Goal: Task Accomplishment & Management: Manage account settings

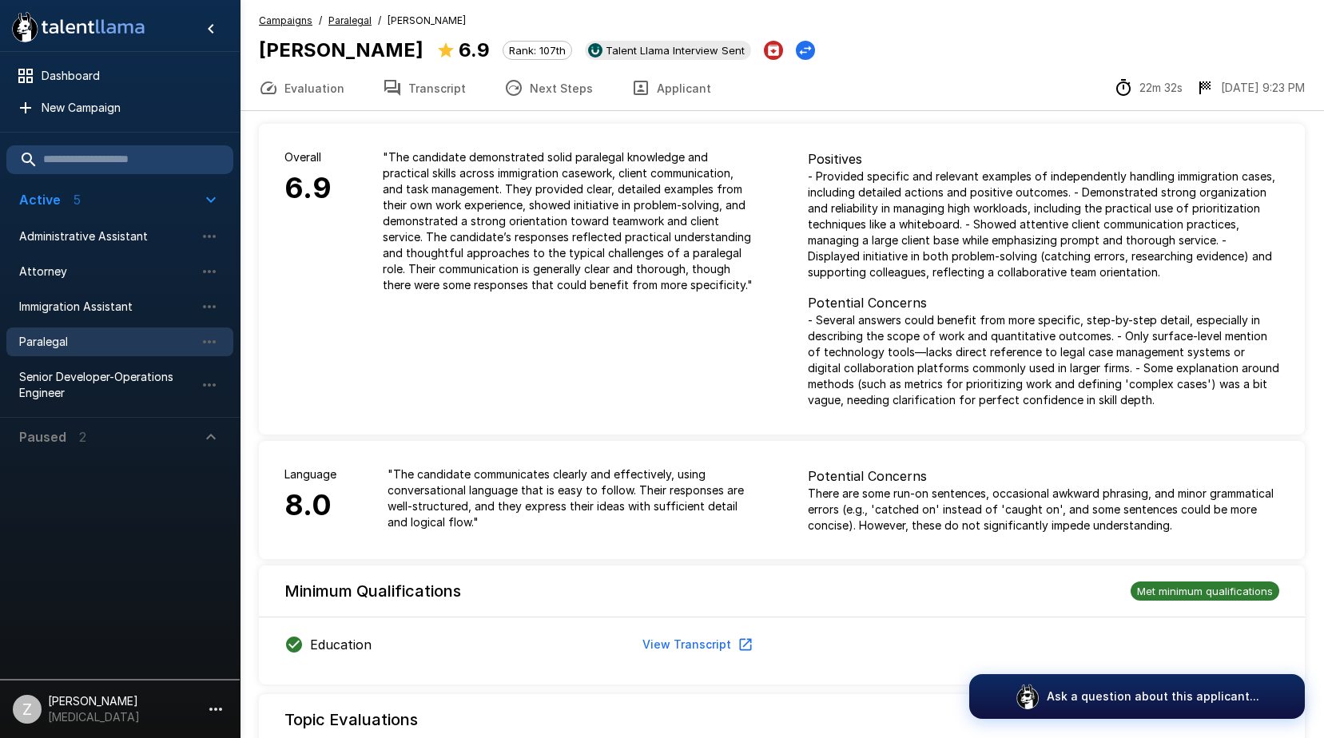
click at [139, 338] on span "Paralegal" at bounding box center [107, 342] width 176 height 16
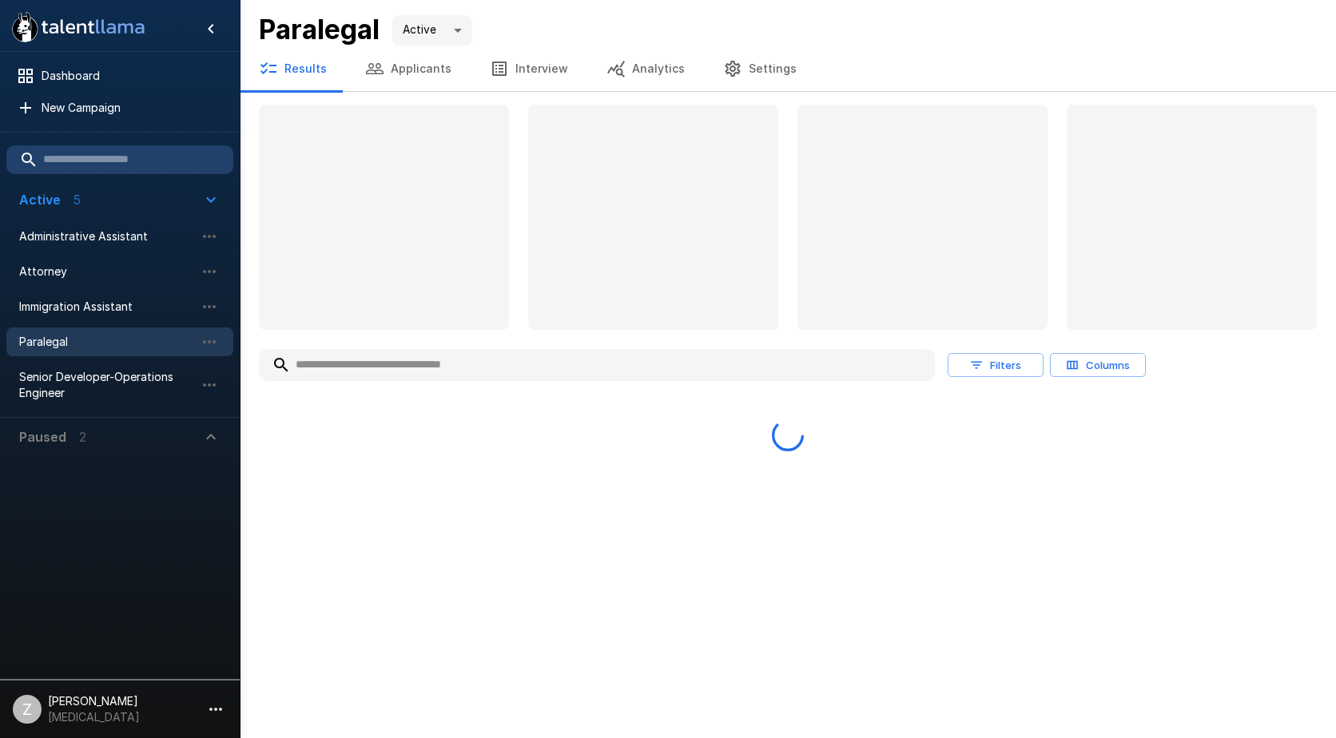
click at [410, 71] on button "Applicants" at bounding box center [408, 68] width 125 height 45
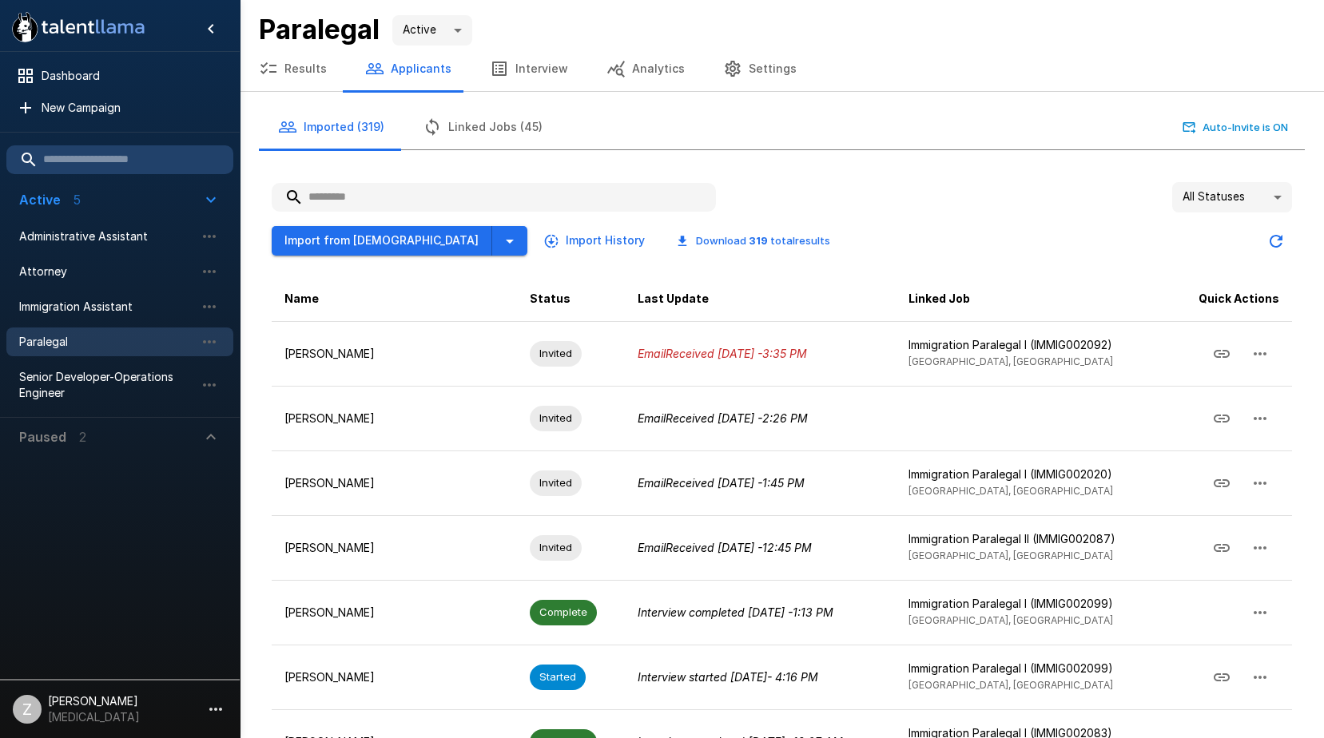
click at [373, 195] on input "text" at bounding box center [494, 197] width 444 height 29
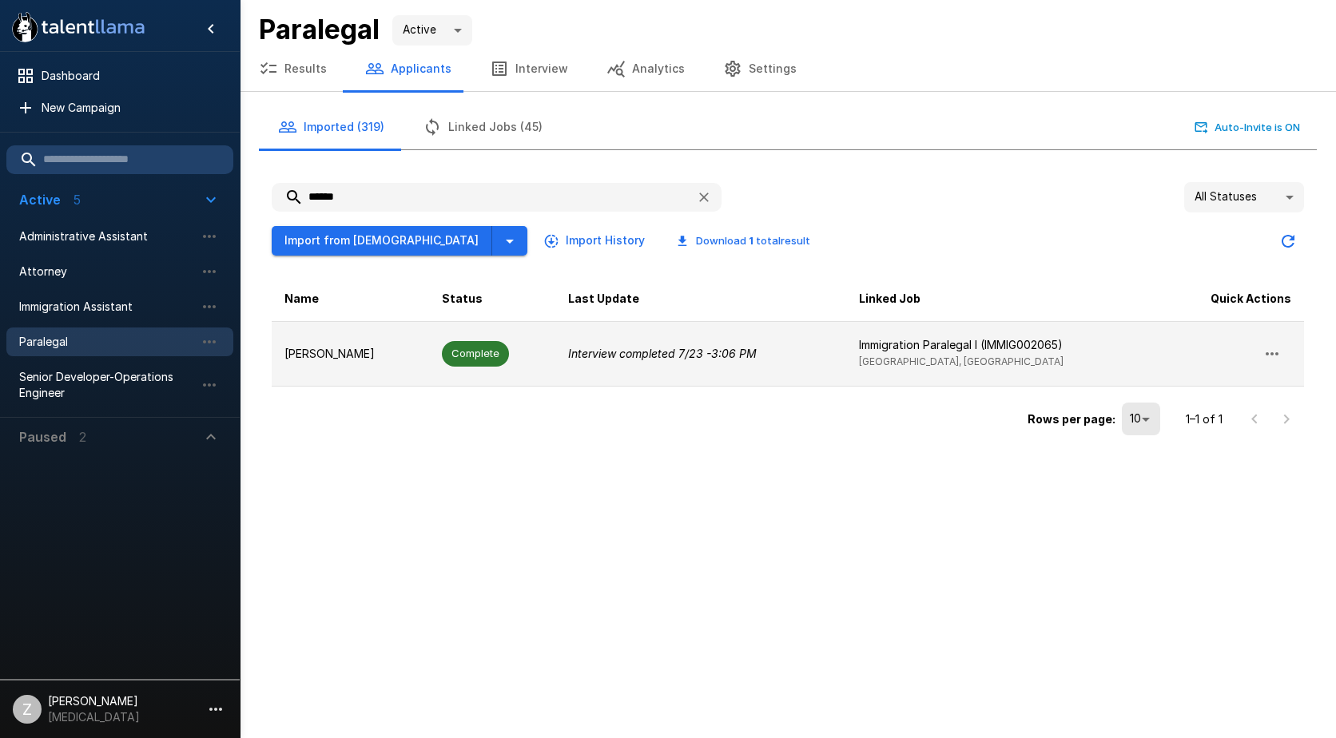
type input "*****"
click at [391, 358] on p "[PERSON_NAME]" at bounding box center [350, 354] width 132 height 16
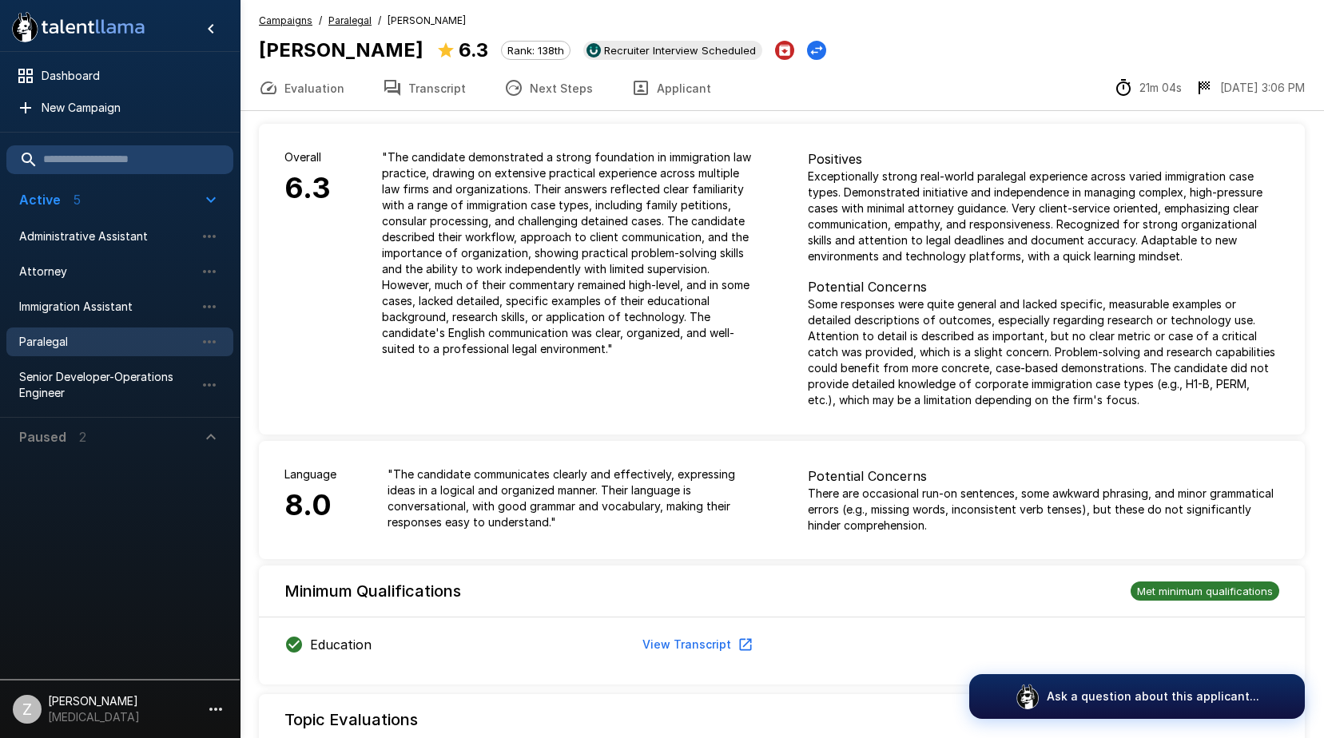
click at [114, 344] on span "Paralegal" at bounding box center [107, 342] width 176 height 16
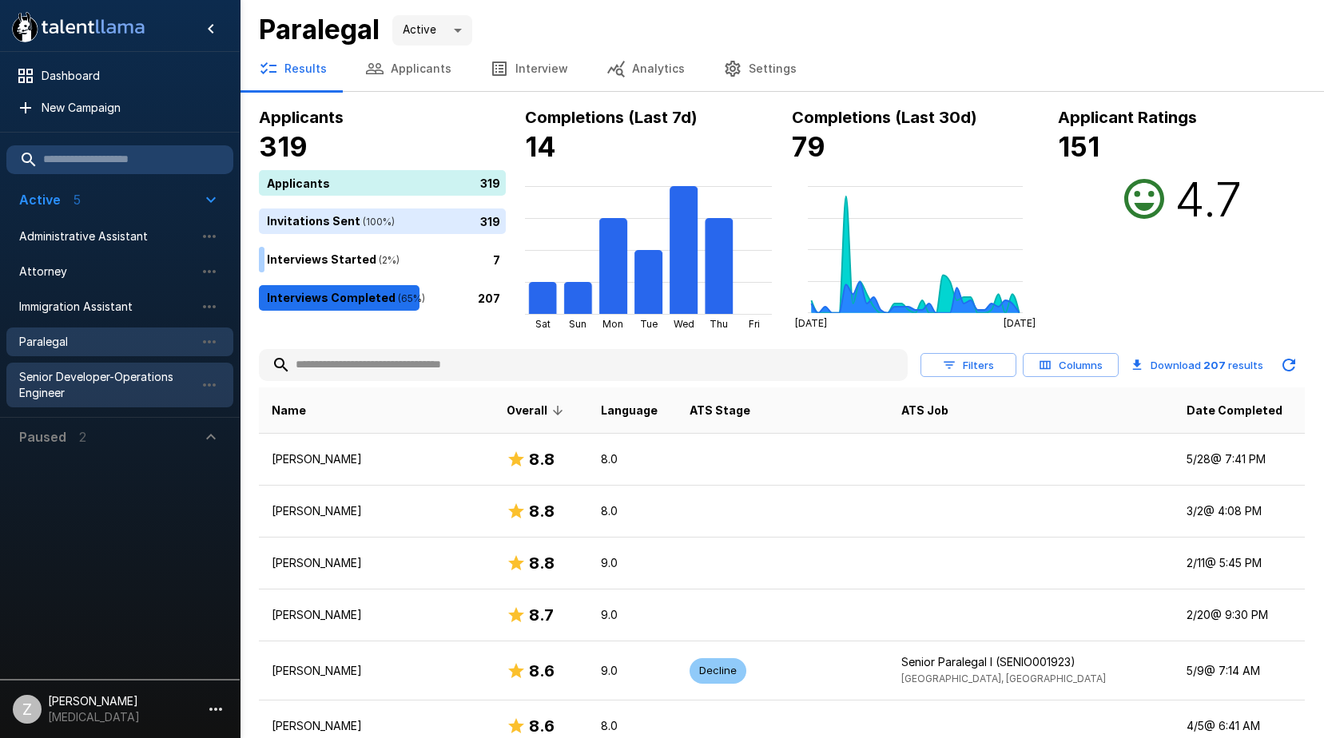
click at [14, 397] on div "Senior Developer-Operations Engineer" at bounding box center [119, 385] width 227 height 45
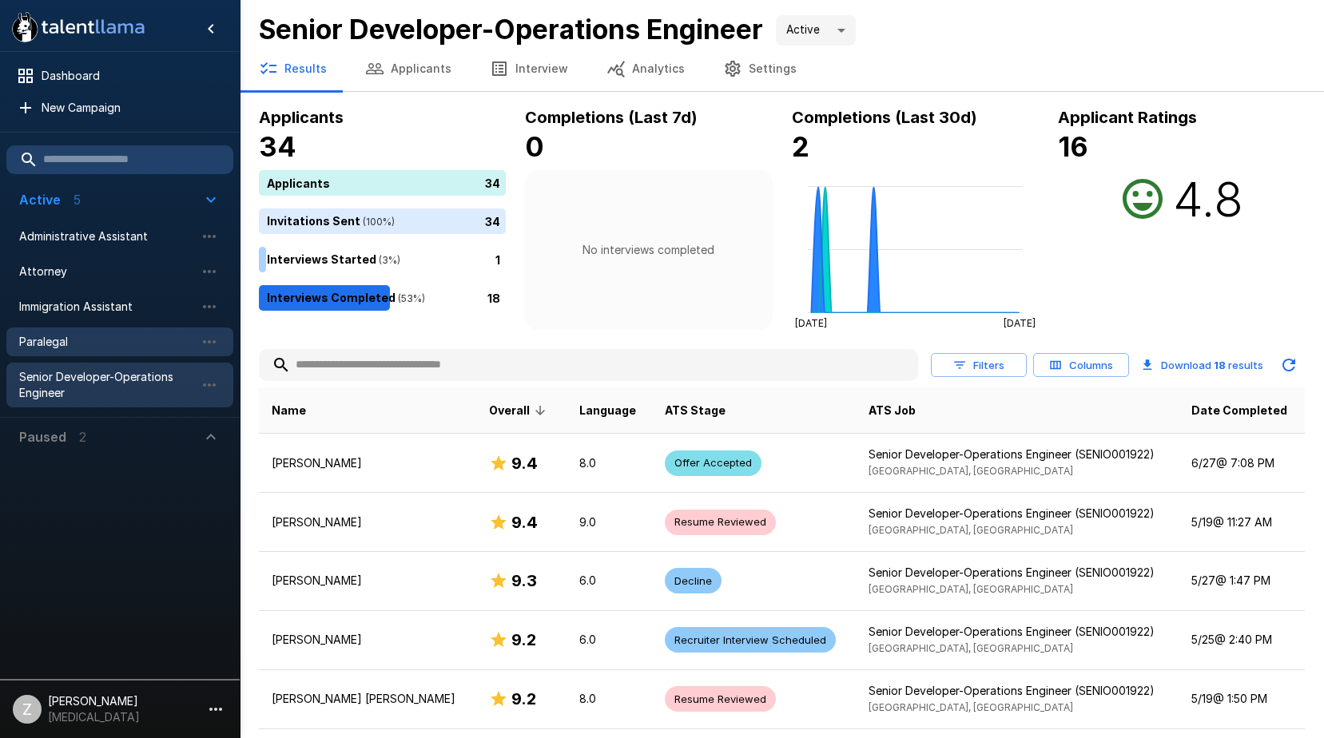
click at [74, 349] on span "Paralegal" at bounding box center [107, 342] width 176 height 16
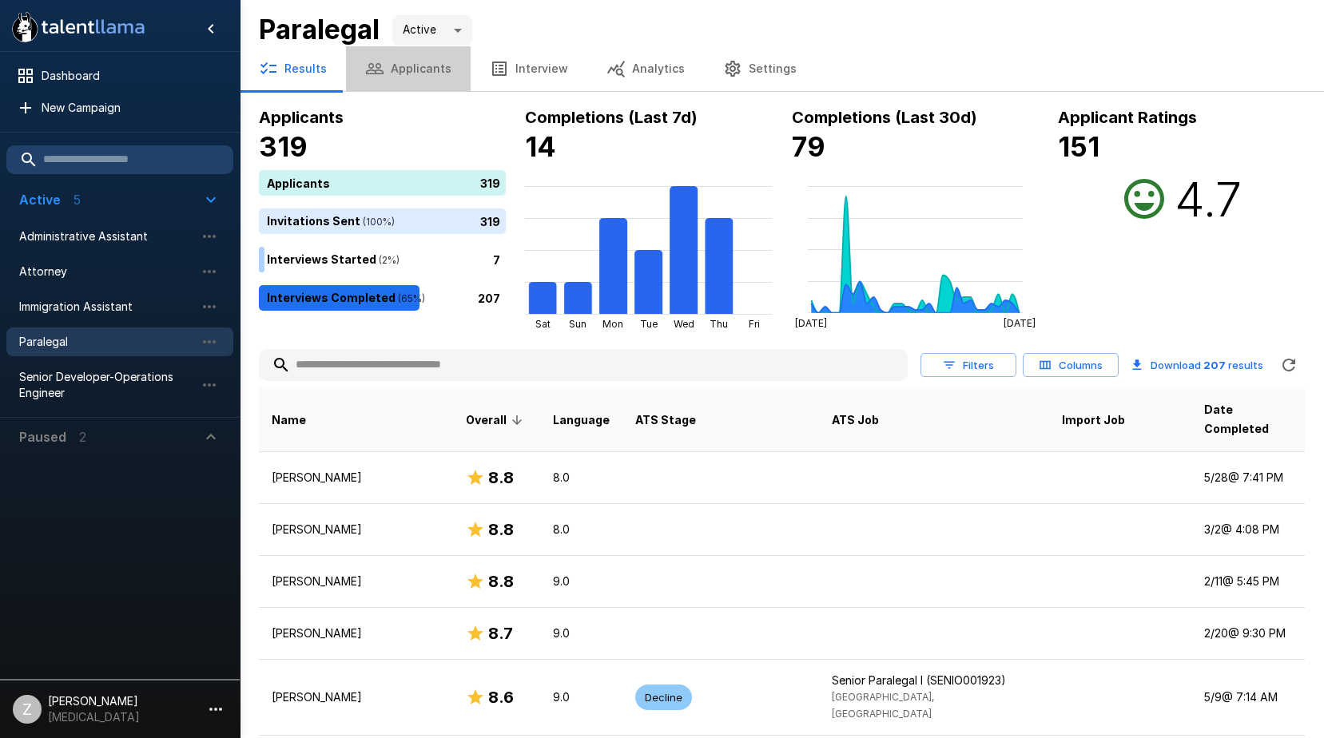
click at [421, 67] on button "Applicants" at bounding box center [408, 68] width 125 height 45
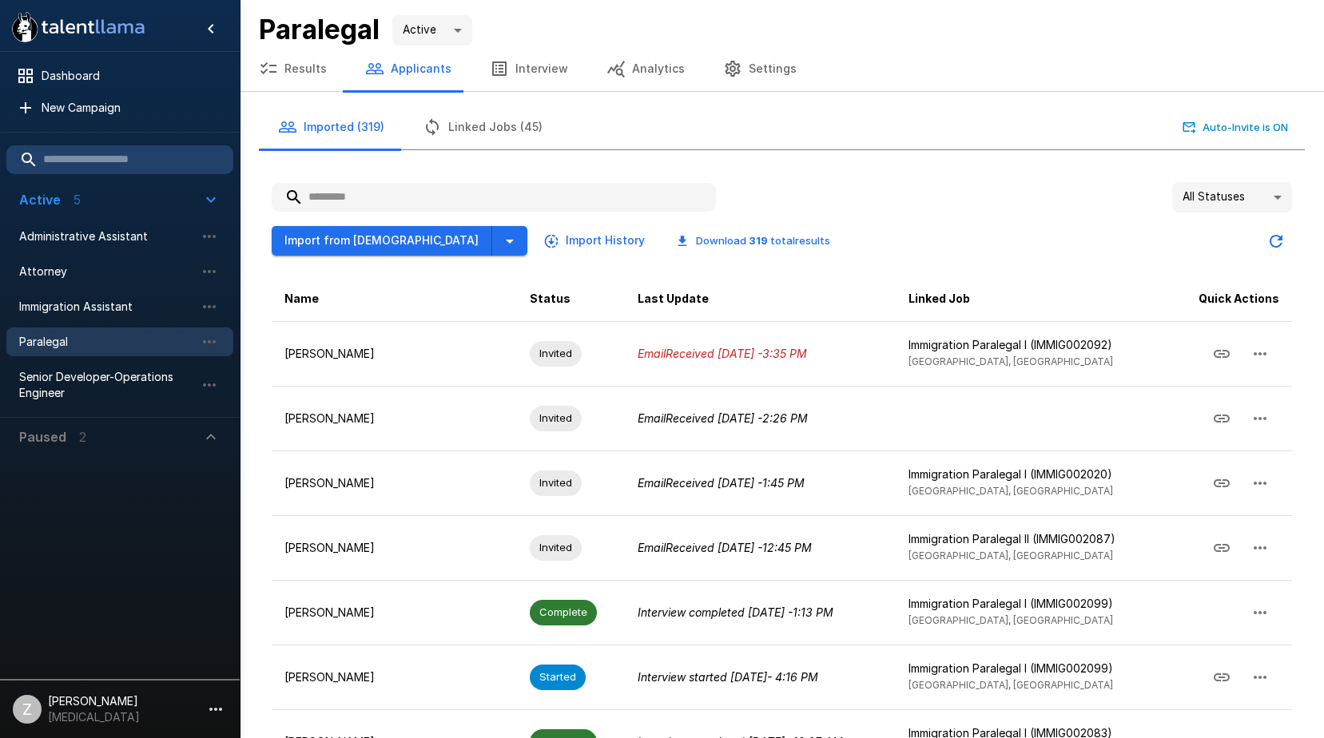
click at [420, 203] on input "text" at bounding box center [494, 197] width 444 height 29
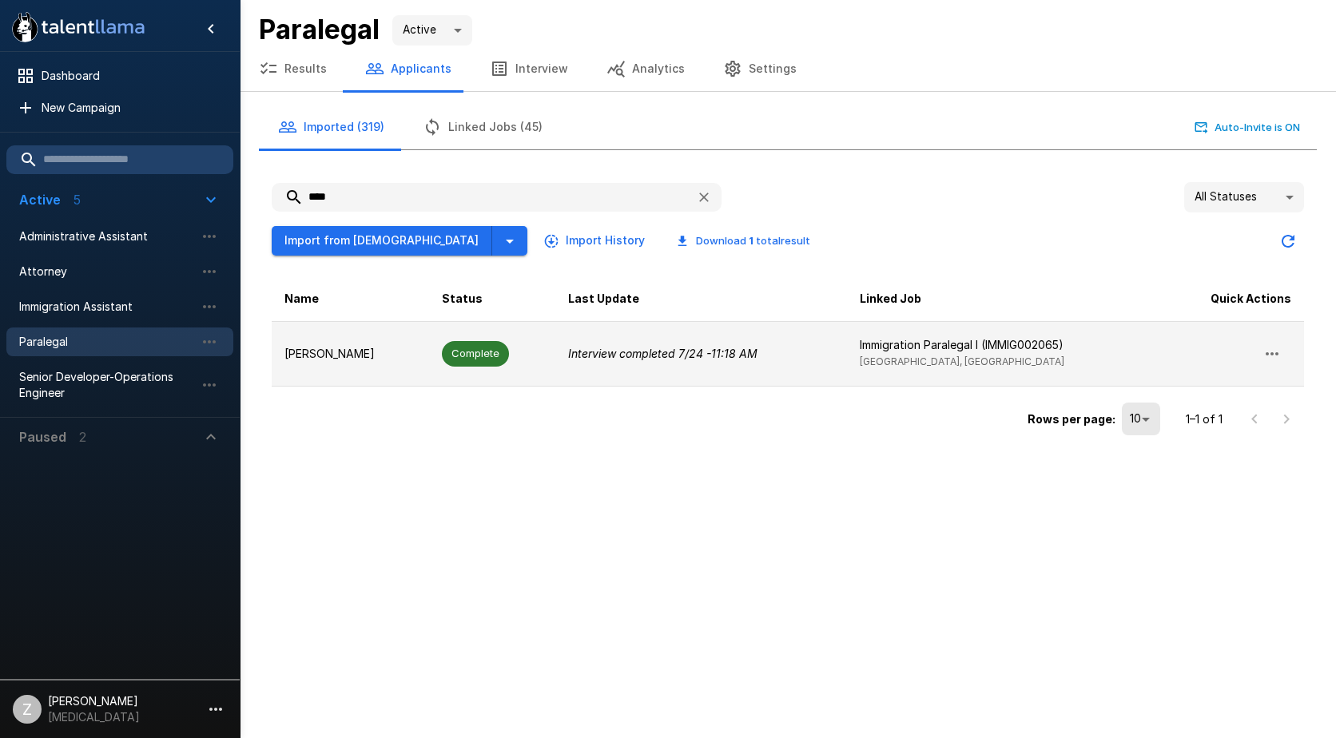
type input "****"
click at [409, 354] on p "[PERSON_NAME]" at bounding box center [350, 354] width 132 height 16
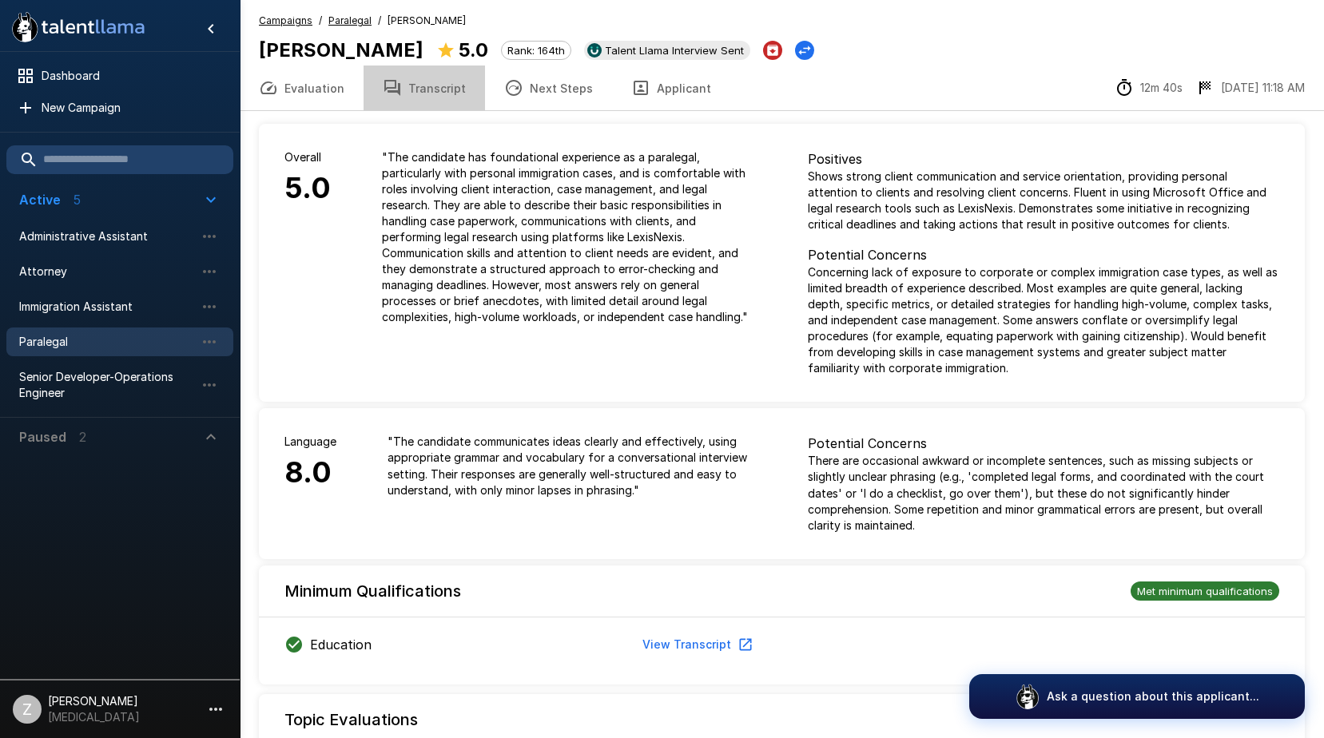
click at [441, 93] on button "Transcript" at bounding box center [424, 88] width 121 height 45
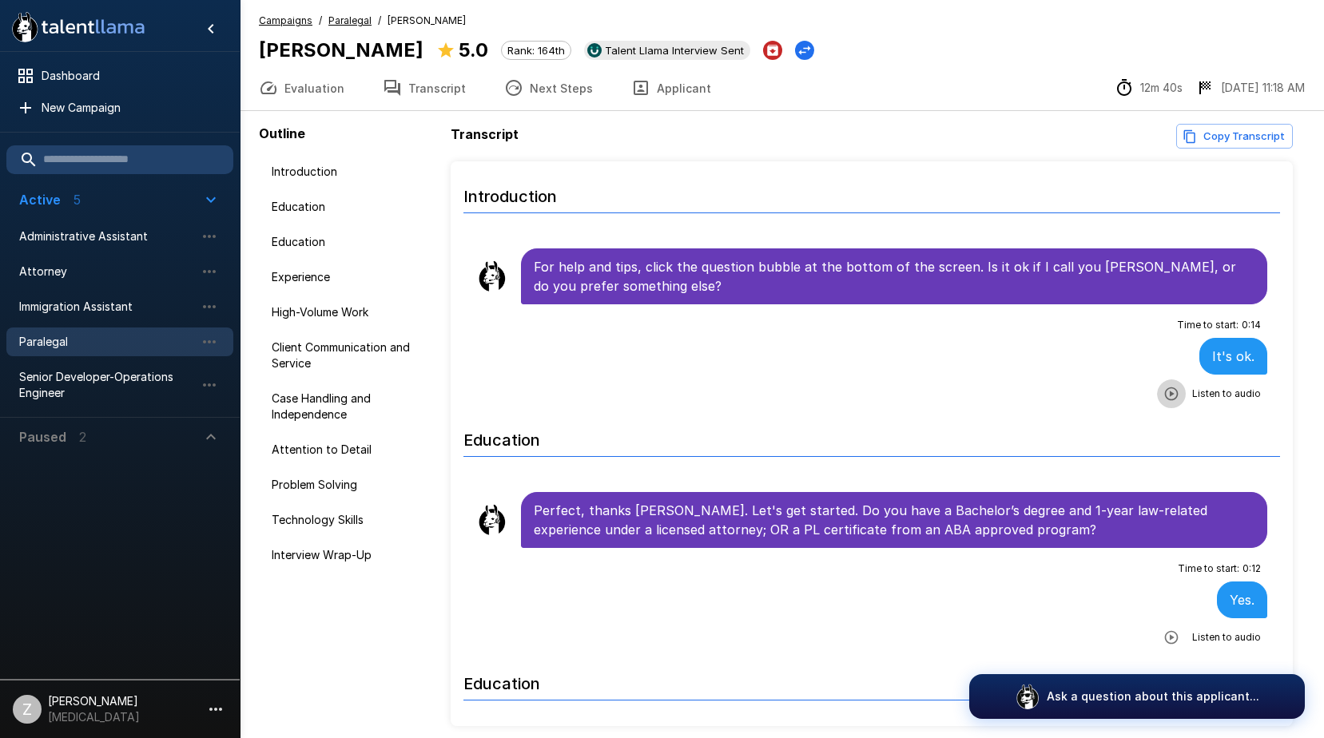
click at [1163, 389] on icon "button" at bounding box center [1171, 394] width 16 height 16
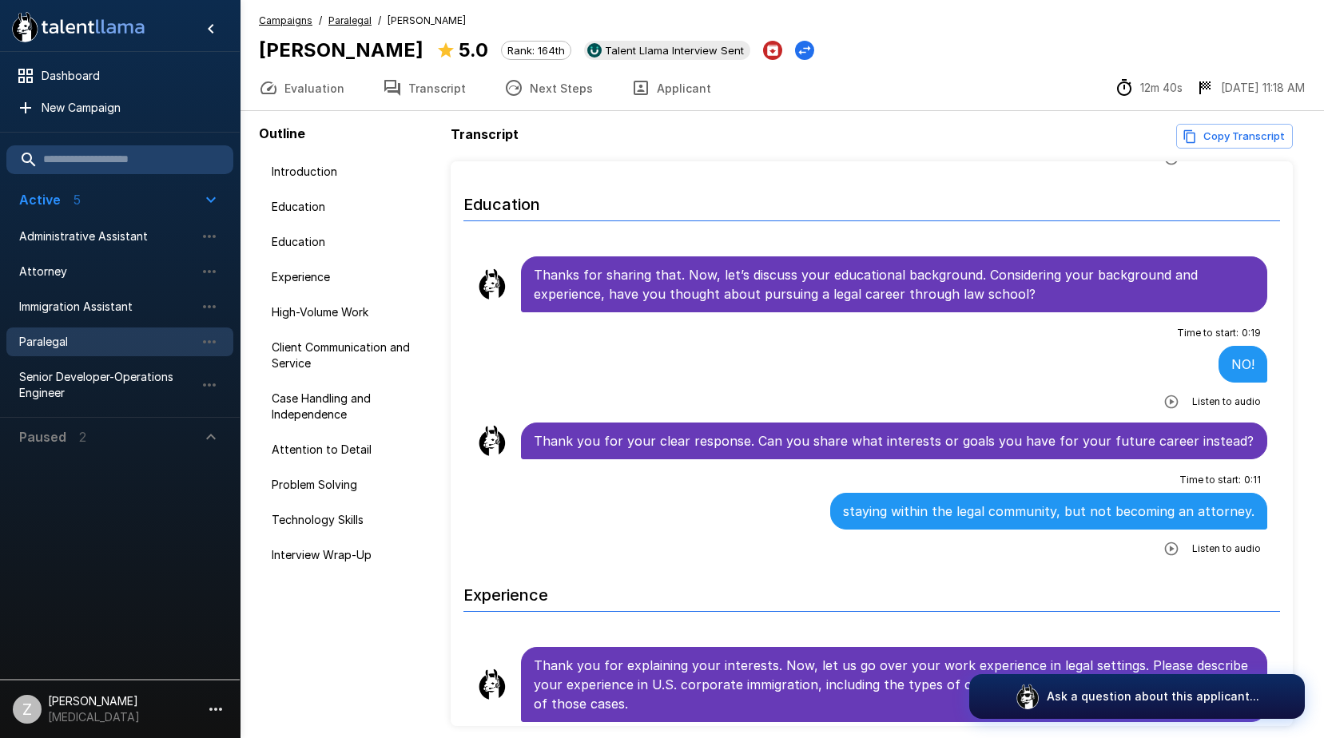
click at [1163, 404] on icon "button" at bounding box center [1171, 402] width 16 height 16
click at [1168, 548] on icon "button" at bounding box center [1172, 550] width 14 height 14
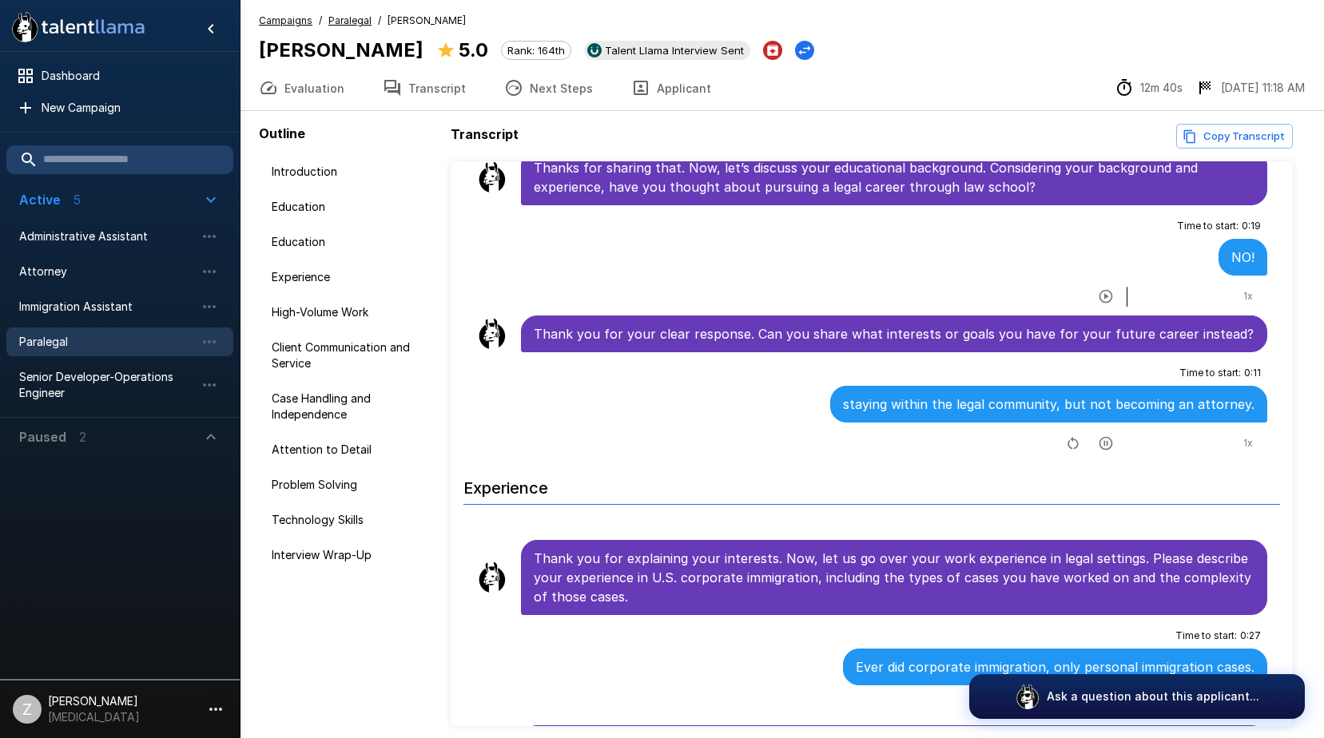
scroll to position [799, 0]
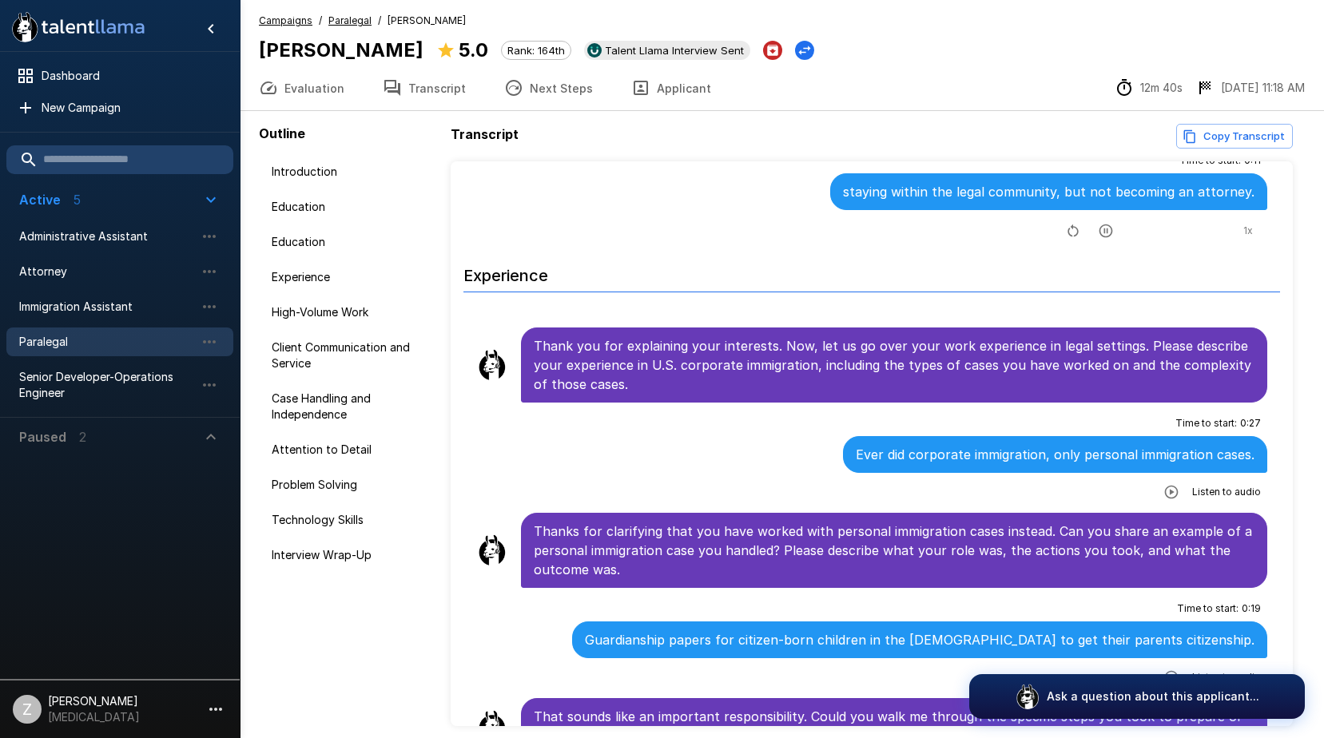
click at [1163, 491] on icon "button" at bounding box center [1171, 492] width 16 height 16
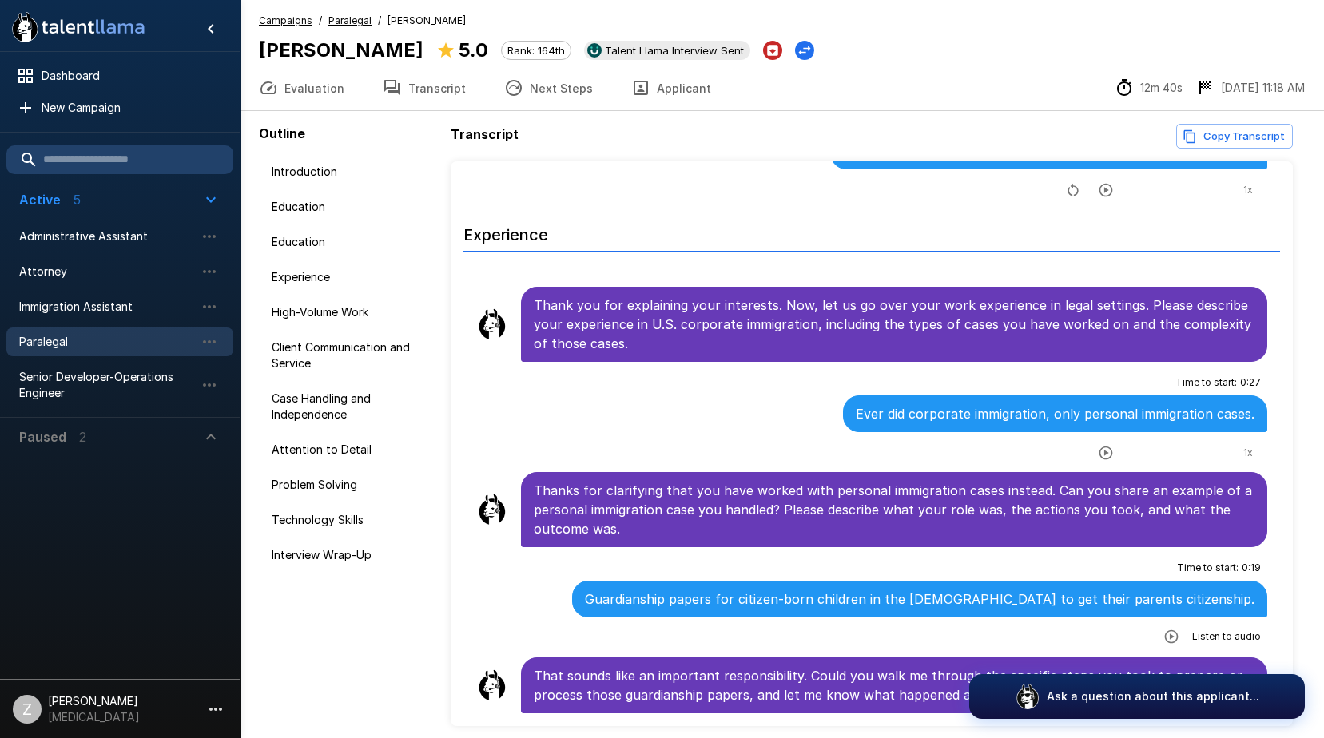
scroll to position [879, 0]
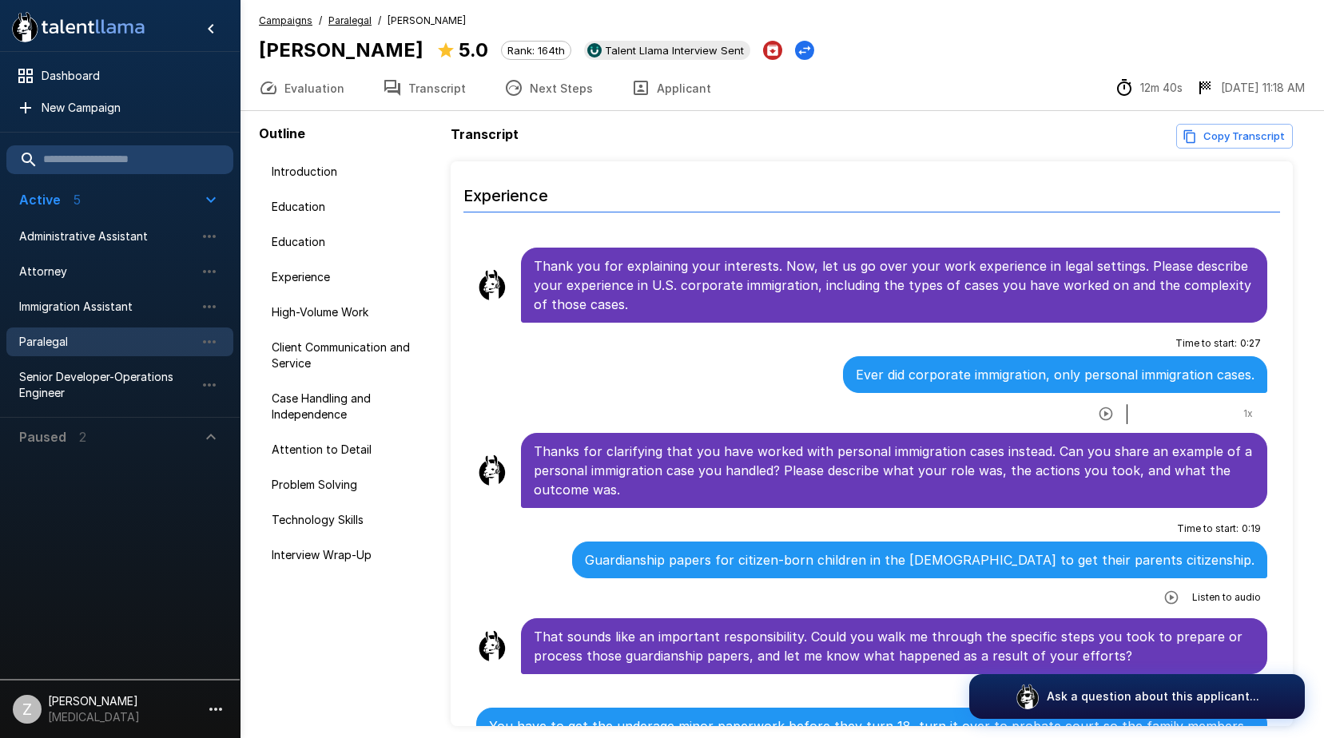
click at [1165, 594] on icon "button" at bounding box center [1171, 598] width 16 height 16
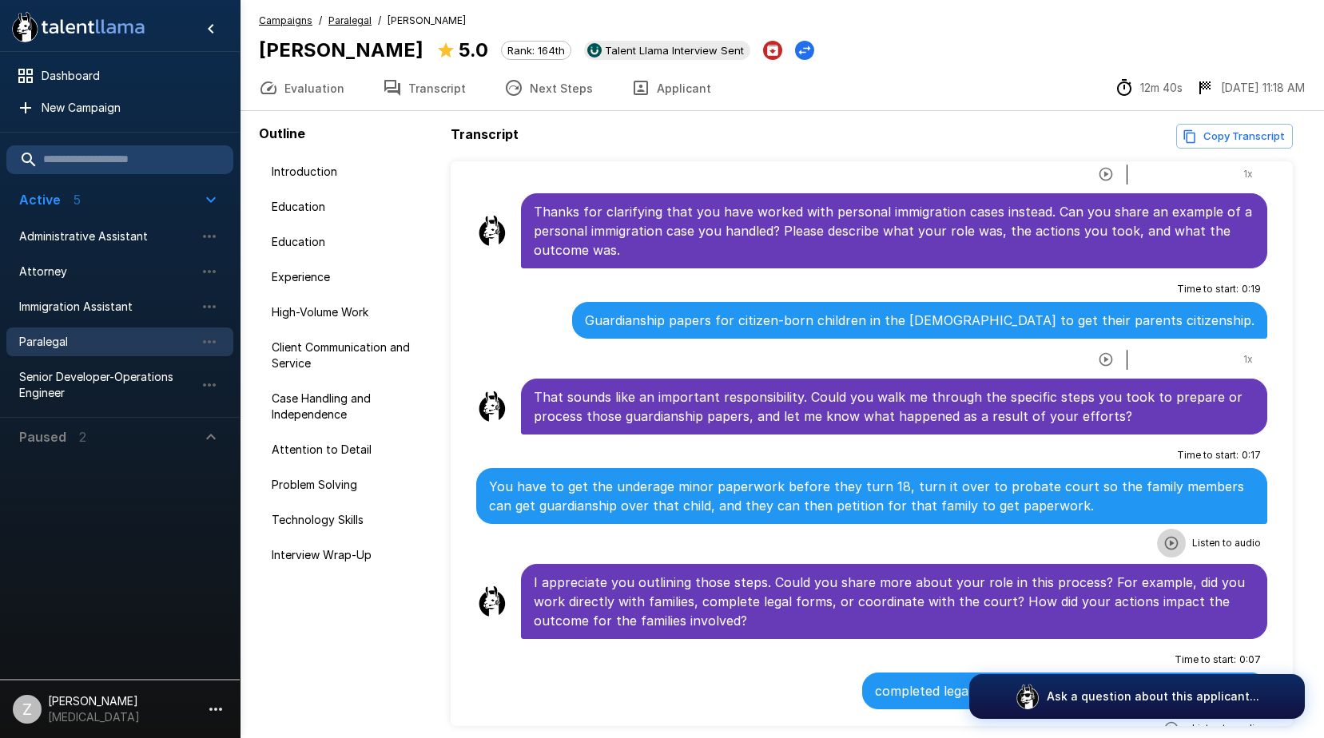
click at [1163, 543] on icon "button" at bounding box center [1171, 543] width 16 height 16
click at [1098, 541] on icon "button" at bounding box center [1106, 545] width 16 height 16
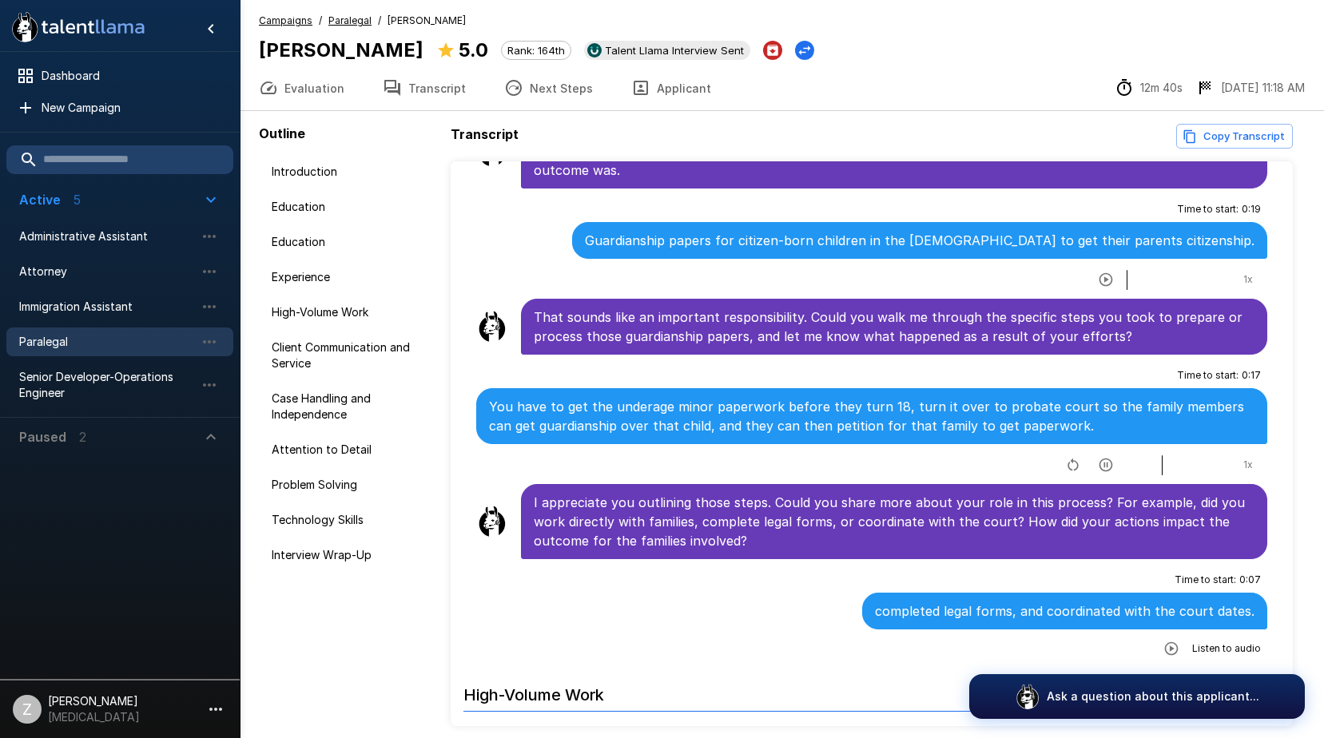
scroll to position [1278, 0]
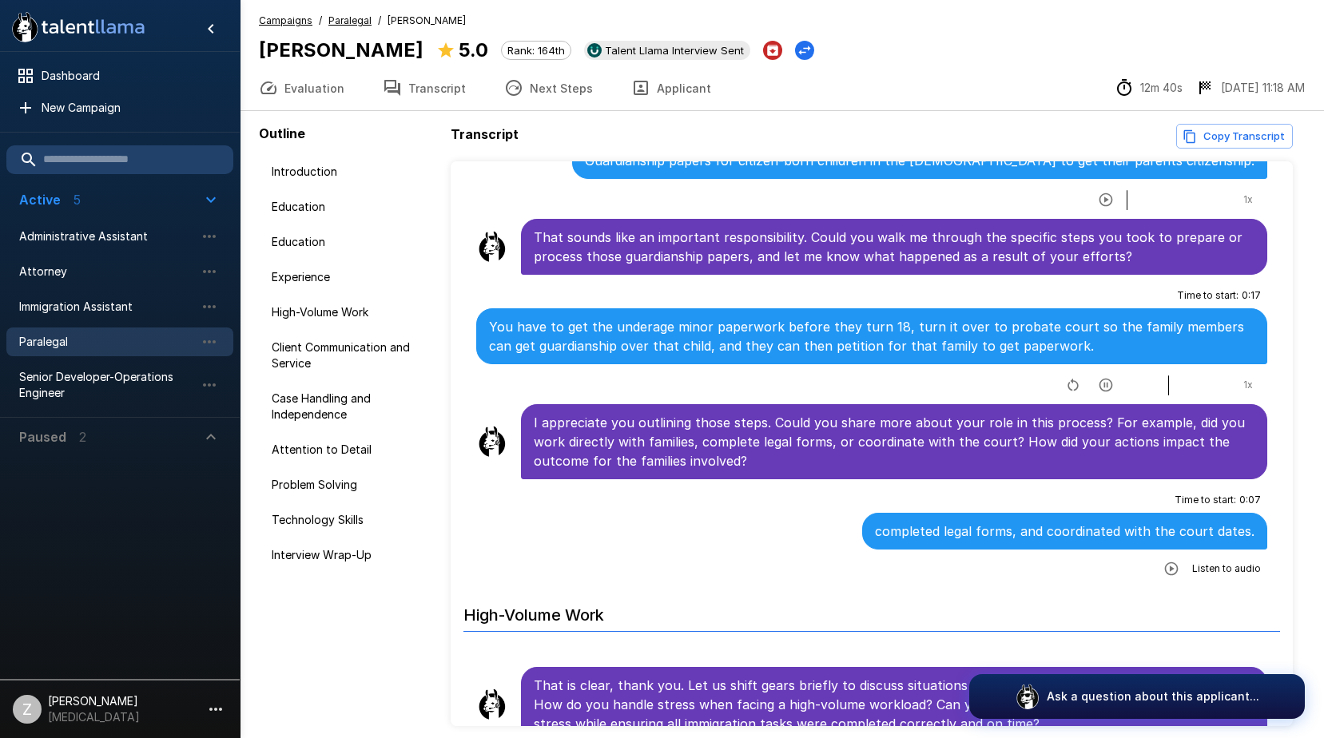
click at [1163, 562] on icon "button" at bounding box center [1171, 569] width 16 height 16
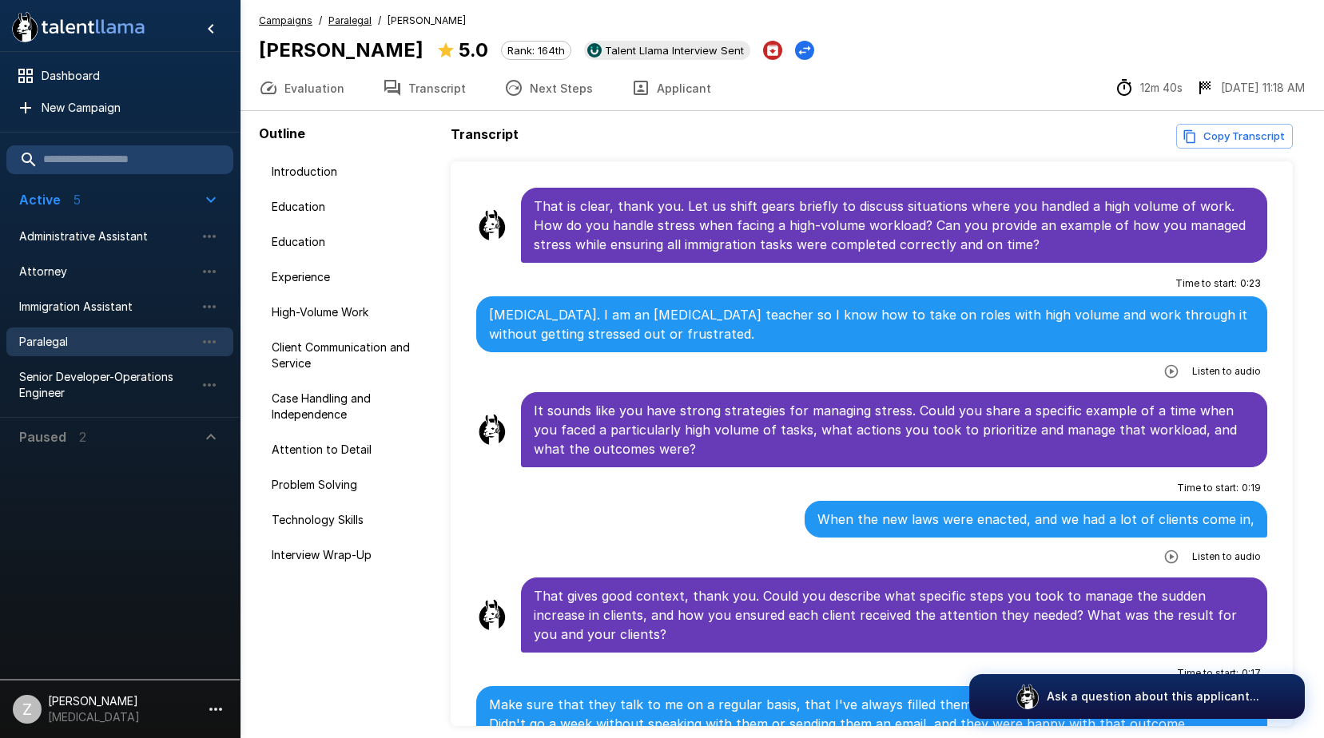
click at [1163, 374] on icon "button" at bounding box center [1171, 372] width 16 height 16
click at [1165, 563] on icon "button" at bounding box center [1172, 558] width 14 height 14
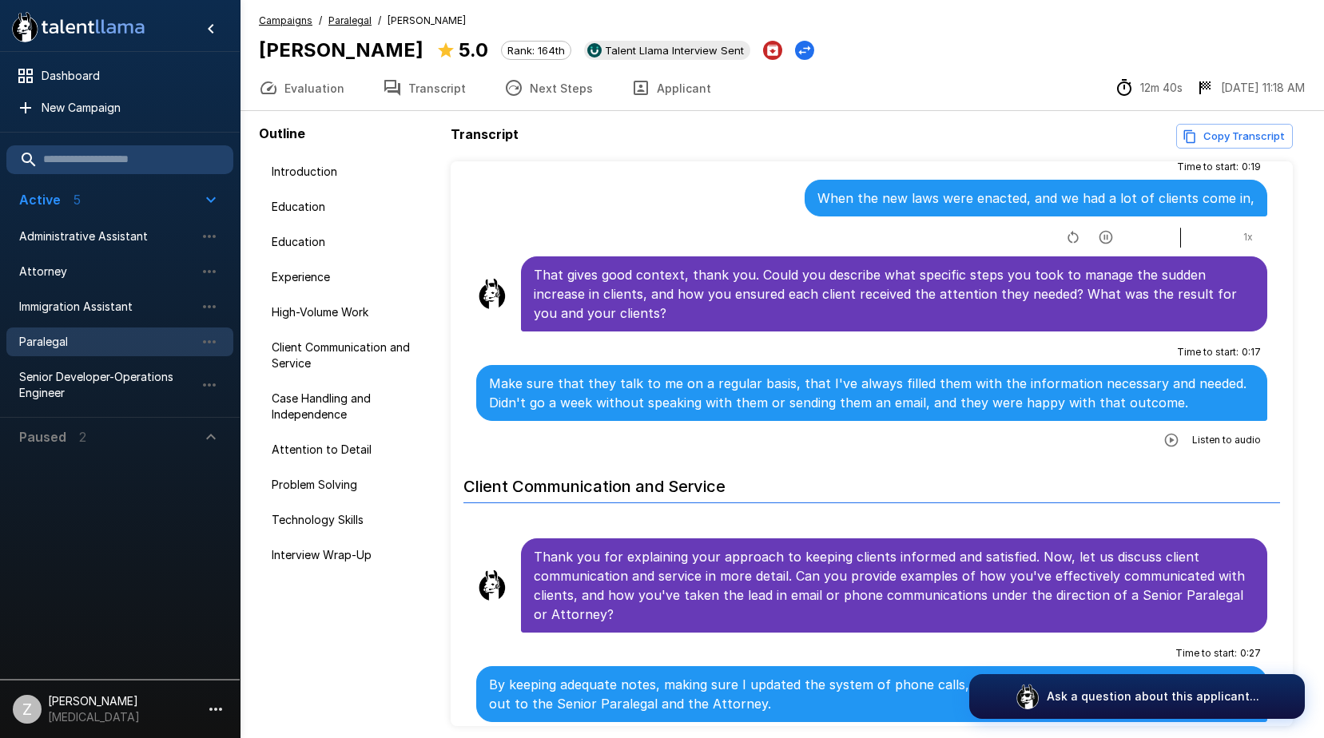
scroll to position [1998, 0]
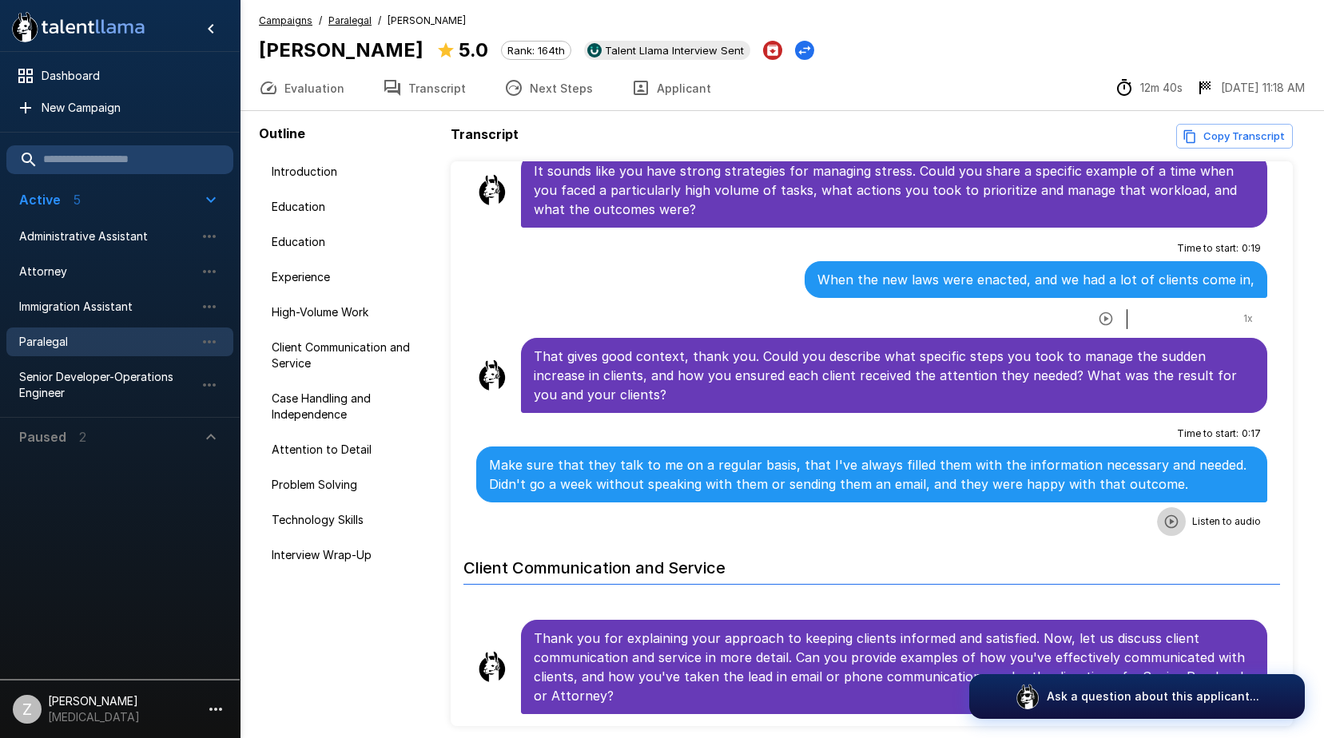
click at [1165, 519] on icon "button" at bounding box center [1172, 522] width 14 height 14
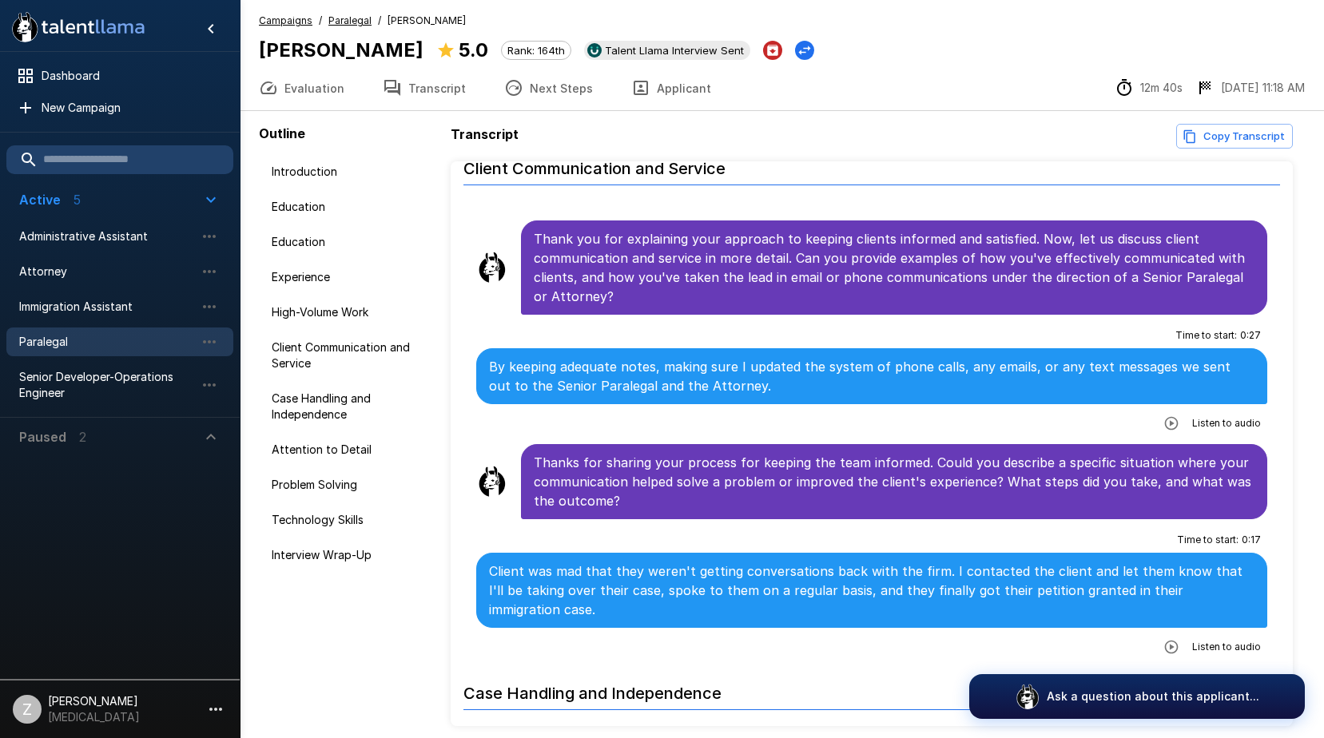
click at [1165, 423] on icon "button" at bounding box center [1172, 424] width 14 height 14
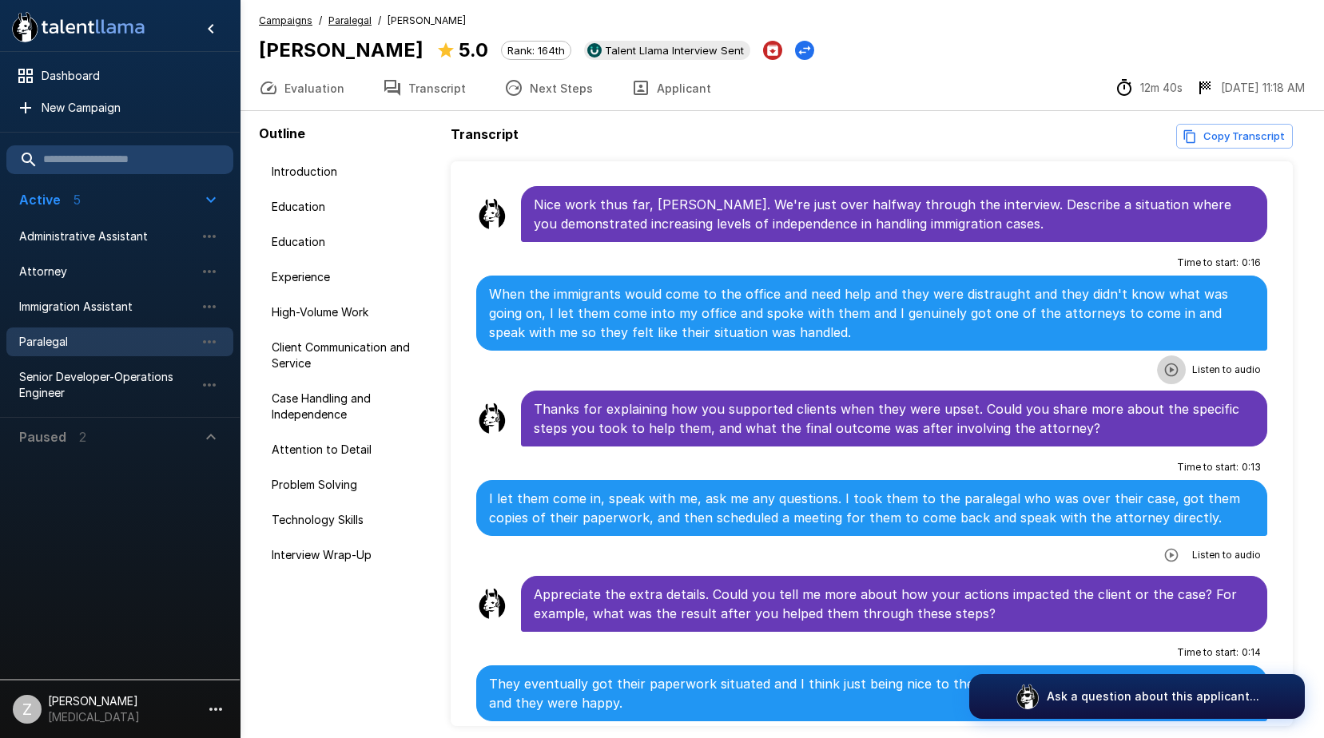
click at [1165, 364] on icon "button" at bounding box center [1172, 371] width 14 height 14
click at [1165, 555] on icon "button" at bounding box center [1172, 556] width 14 height 14
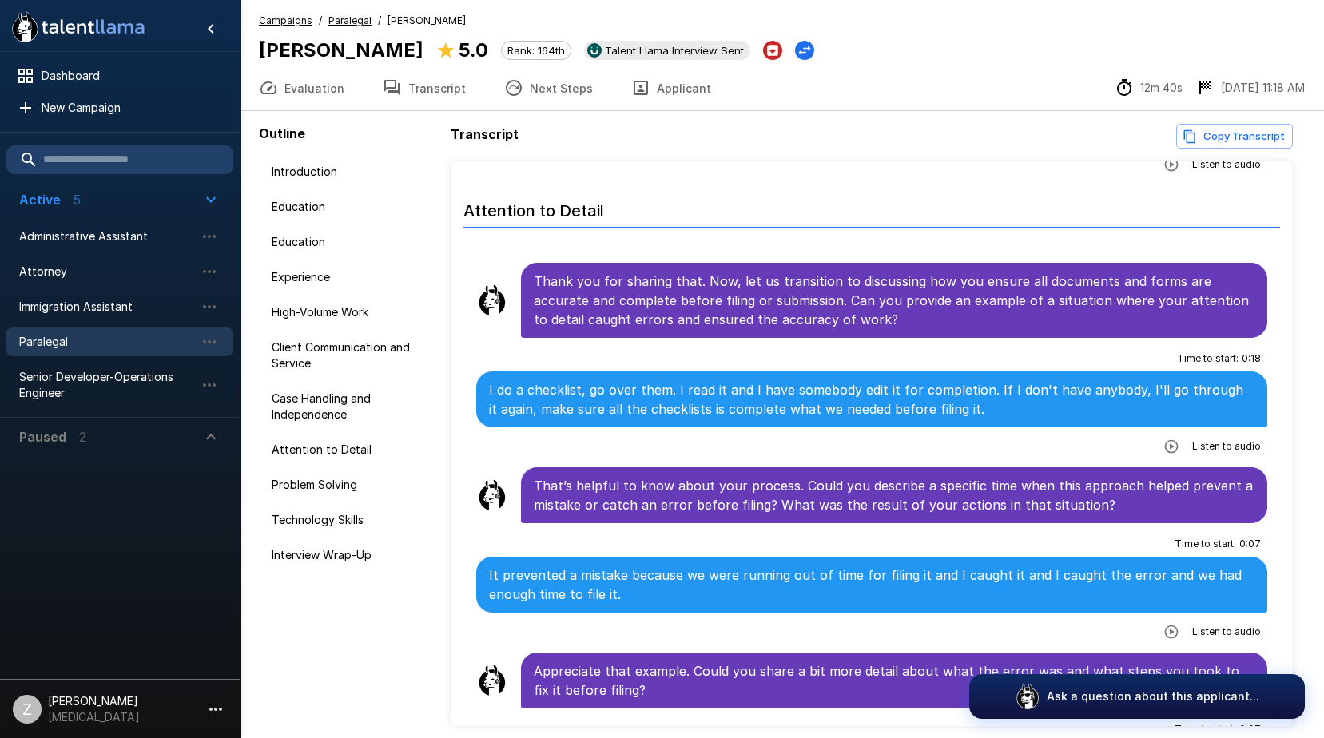
scroll to position [3676, 0]
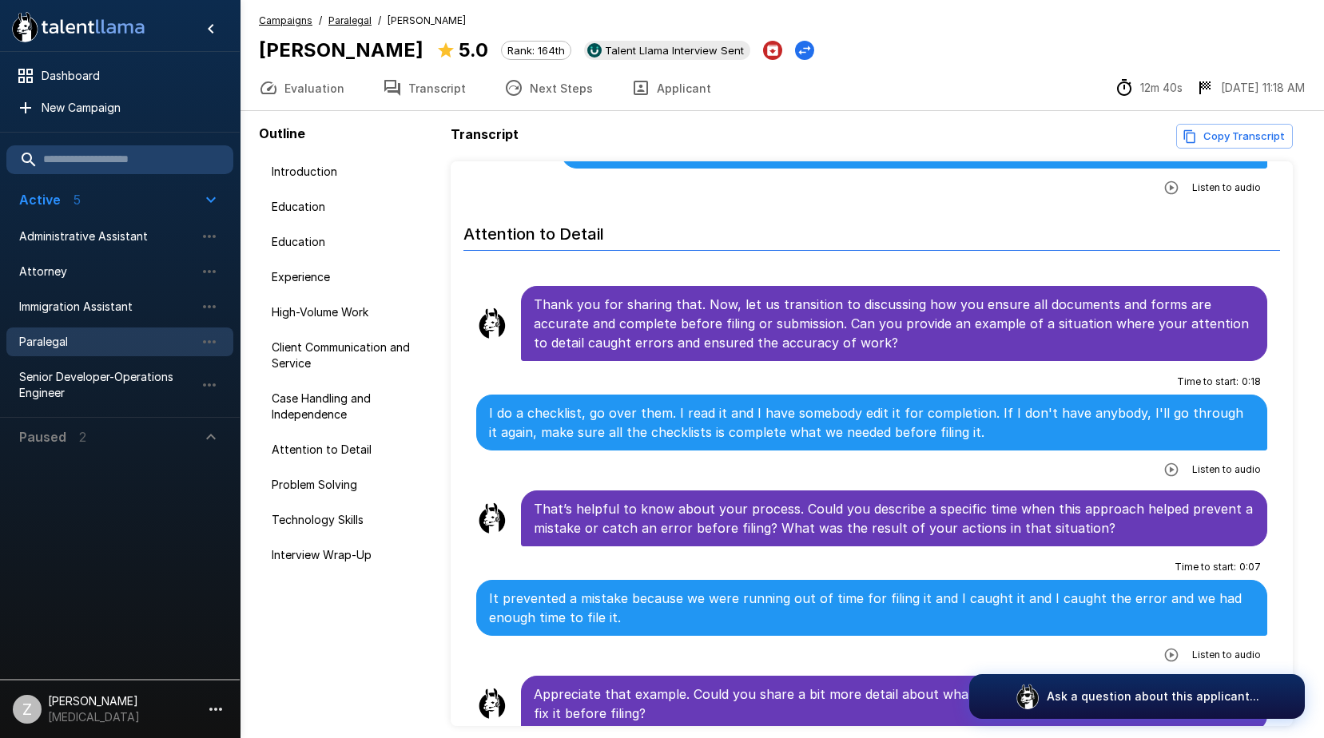
click at [1163, 466] on icon "button" at bounding box center [1171, 470] width 16 height 16
click at [1165, 654] on icon "button" at bounding box center [1172, 656] width 14 height 14
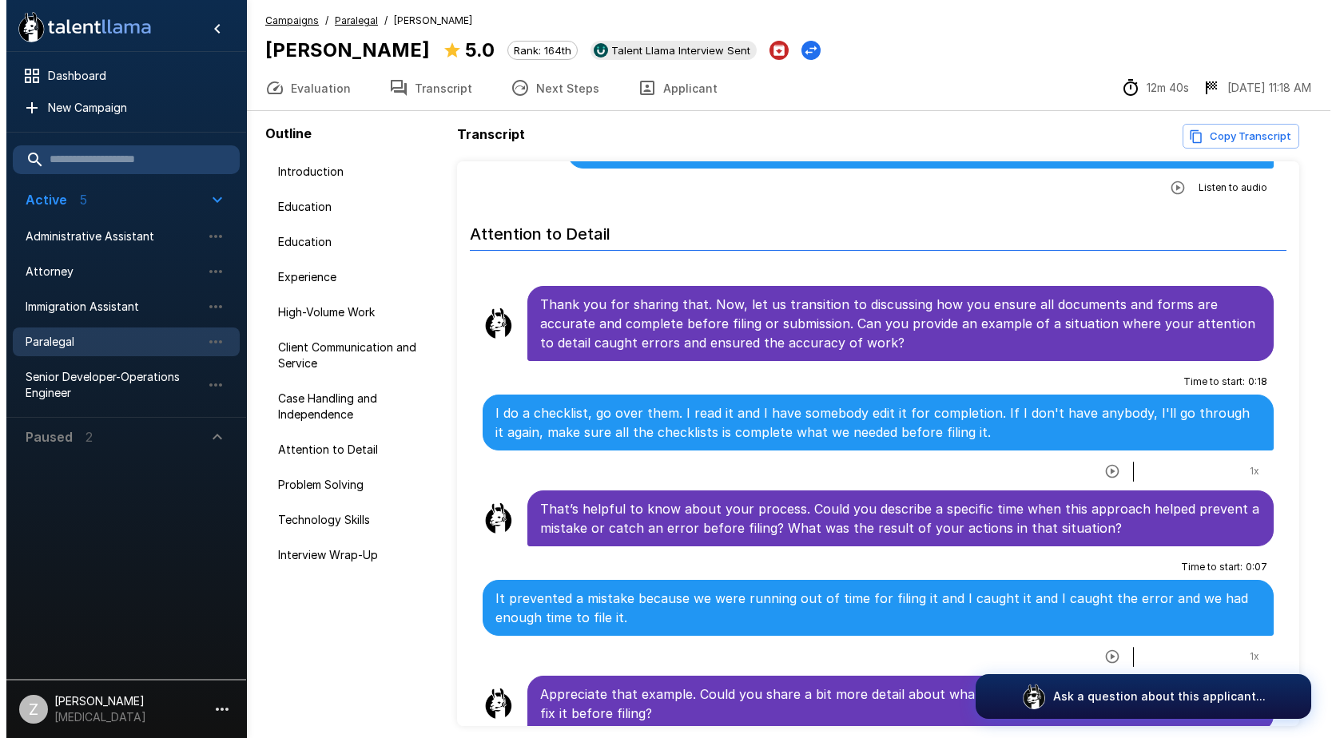
scroll to position [4155, 0]
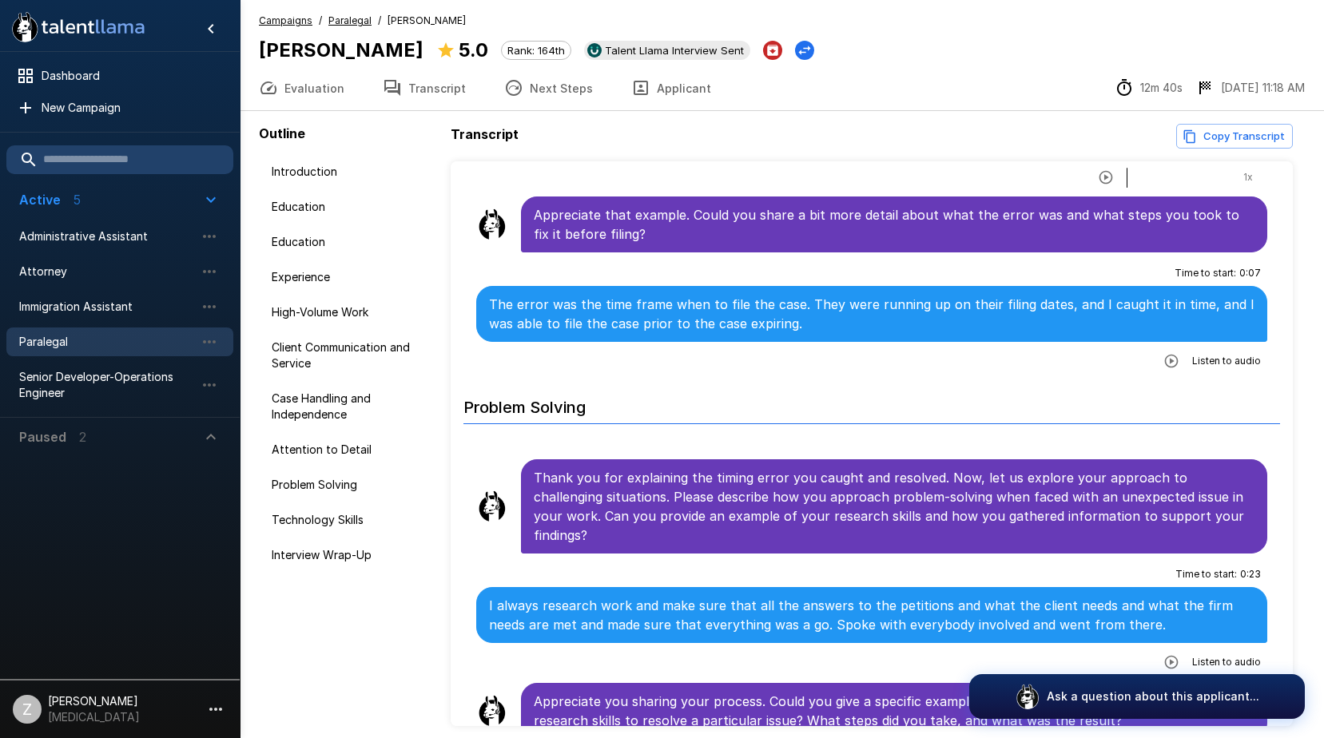
click at [1163, 360] on icon "button" at bounding box center [1171, 361] width 16 height 16
drag, startPoint x: 994, startPoint y: 29, endPoint x: 994, endPoint y: 17, distance: 12.0
click at [126, 346] on span "Paralegal" at bounding box center [107, 342] width 176 height 16
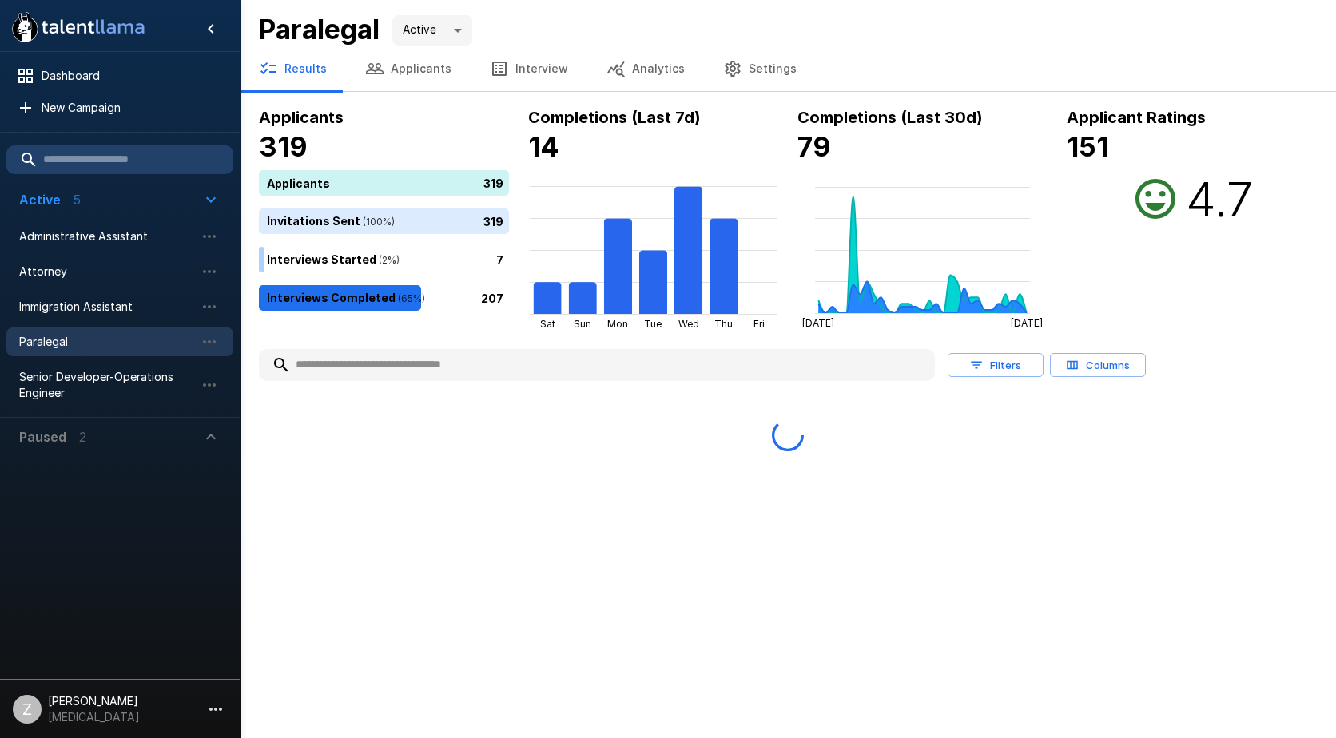
click at [413, 74] on button "Applicants" at bounding box center [408, 68] width 125 height 45
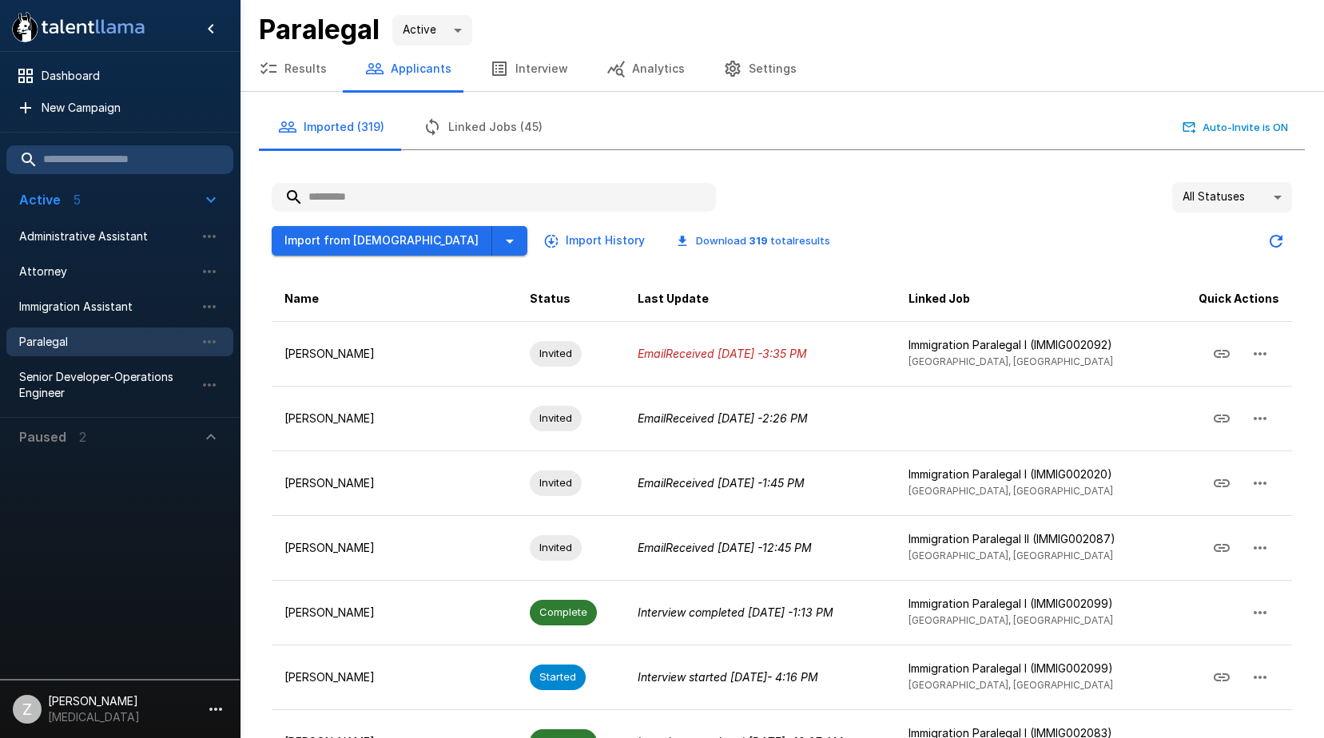
paste input "**********"
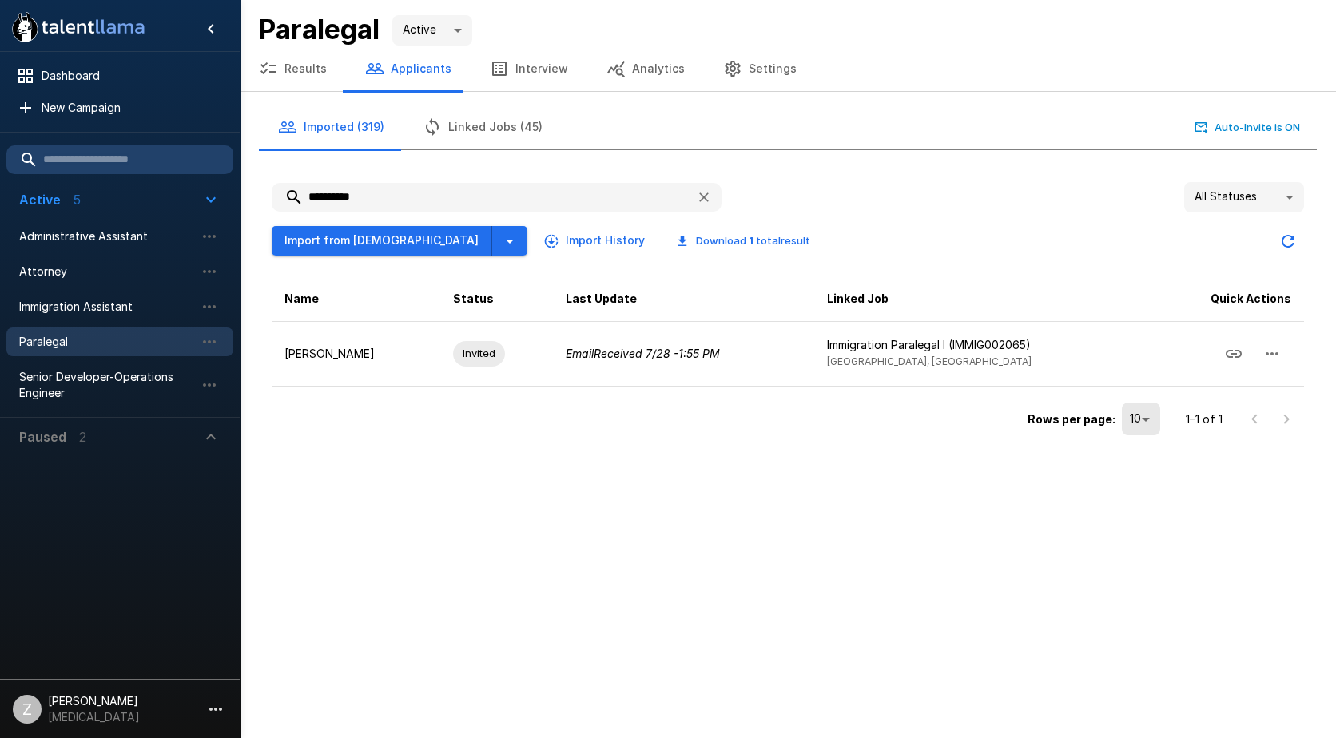
drag, startPoint x: 374, startPoint y: 196, endPoint x: 290, endPoint y: 193, distance: 83.9
click at [290, 193] on input "**********" at bounding box center [478, 197] width 412 height 29
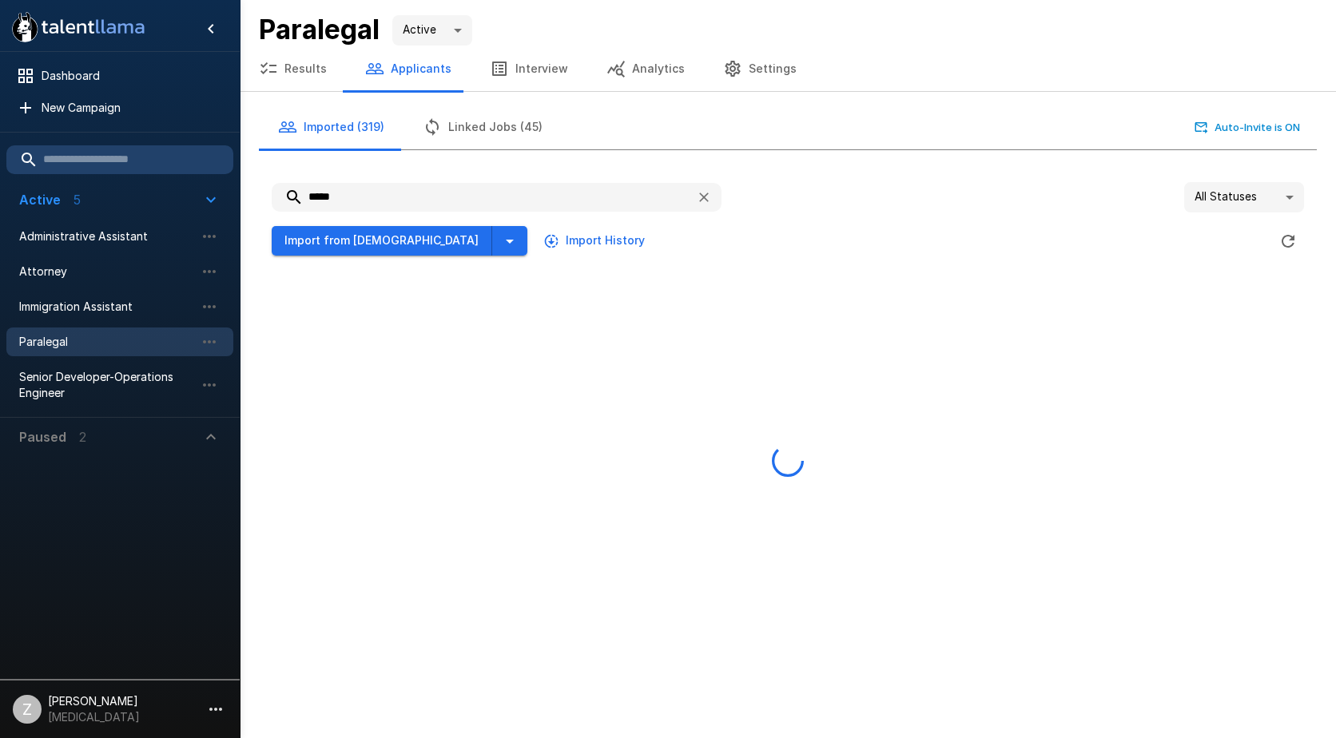
type input "*****"
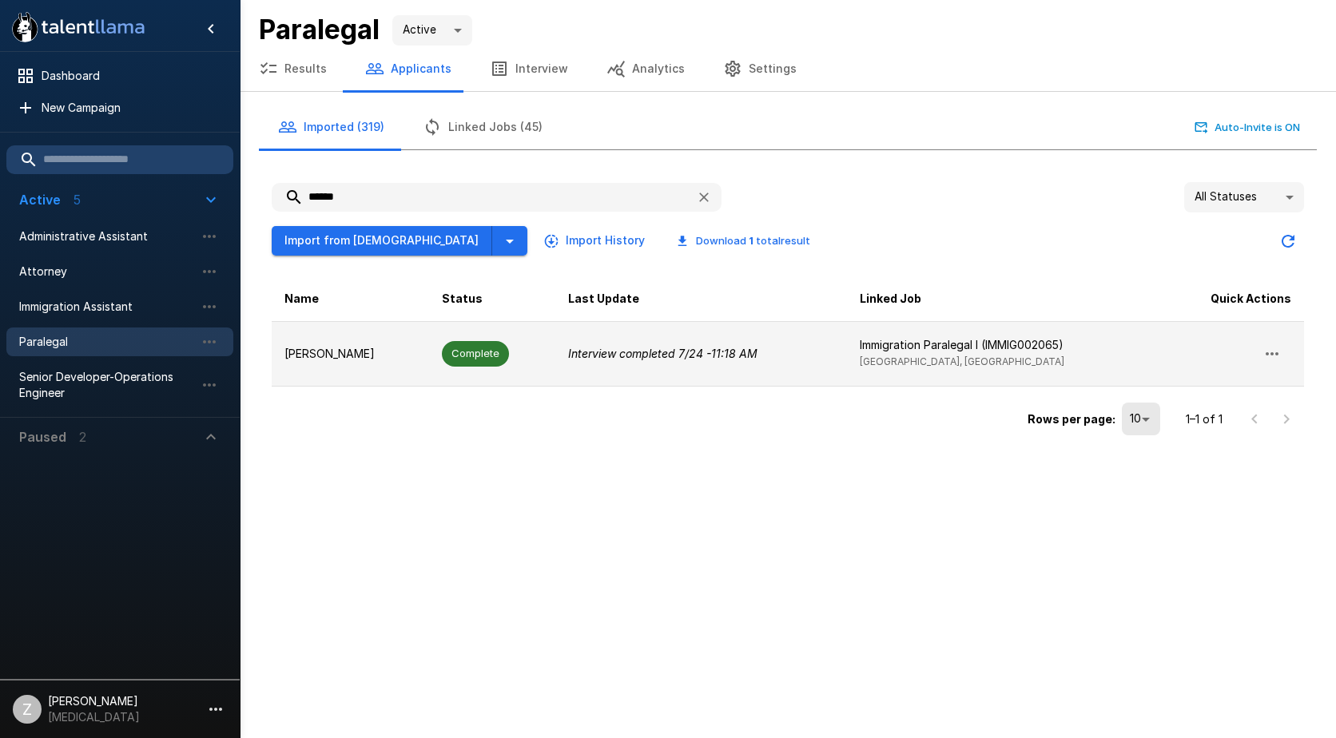
click at [372, 356] on p "[PERSON_NAME]" at bounding box center [350, 354] width 132 height 16
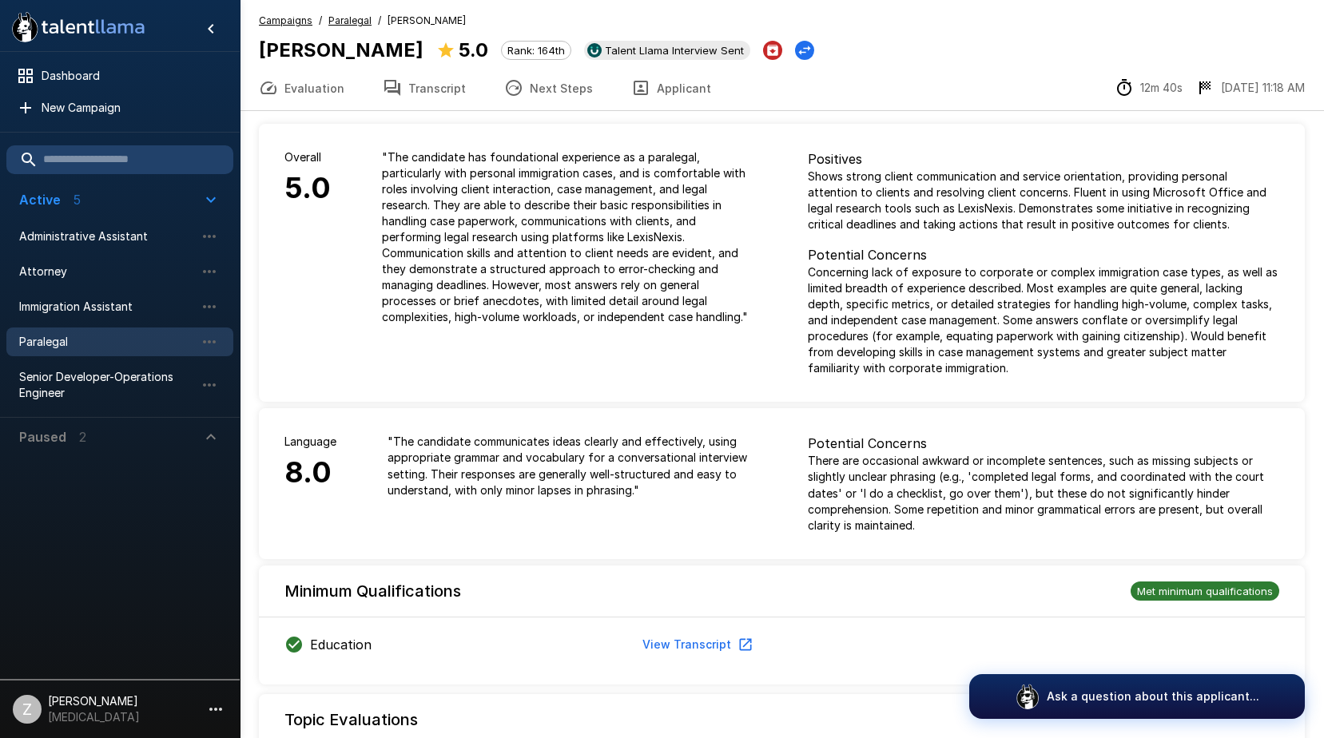
click at [121, 354] on div "Paralegal" at bounding box center [119, 342] width 227 height 29
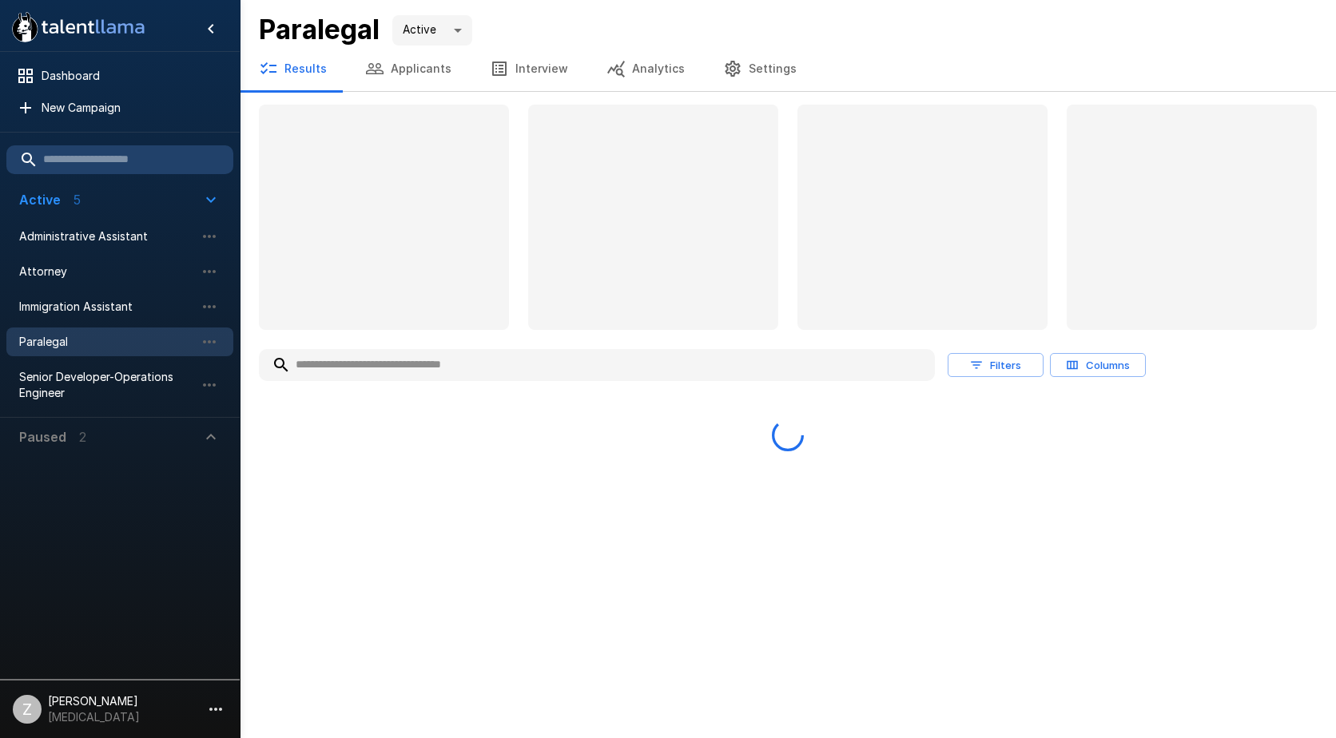
click at [399, 65] on button "Applicants" at bounding box center [408, 68] width 125 height 45
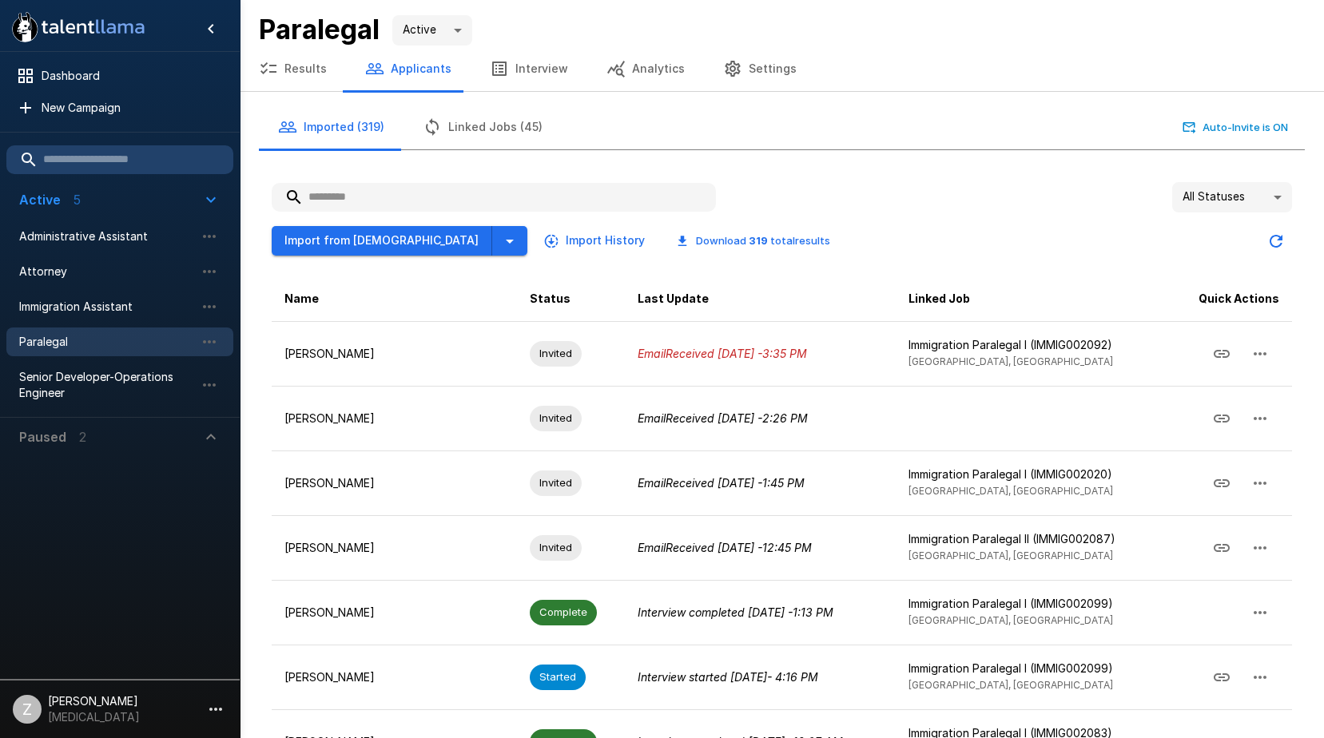
click at [363, 189] on input "text" at bounding box center [494, 197] width 444 height 29
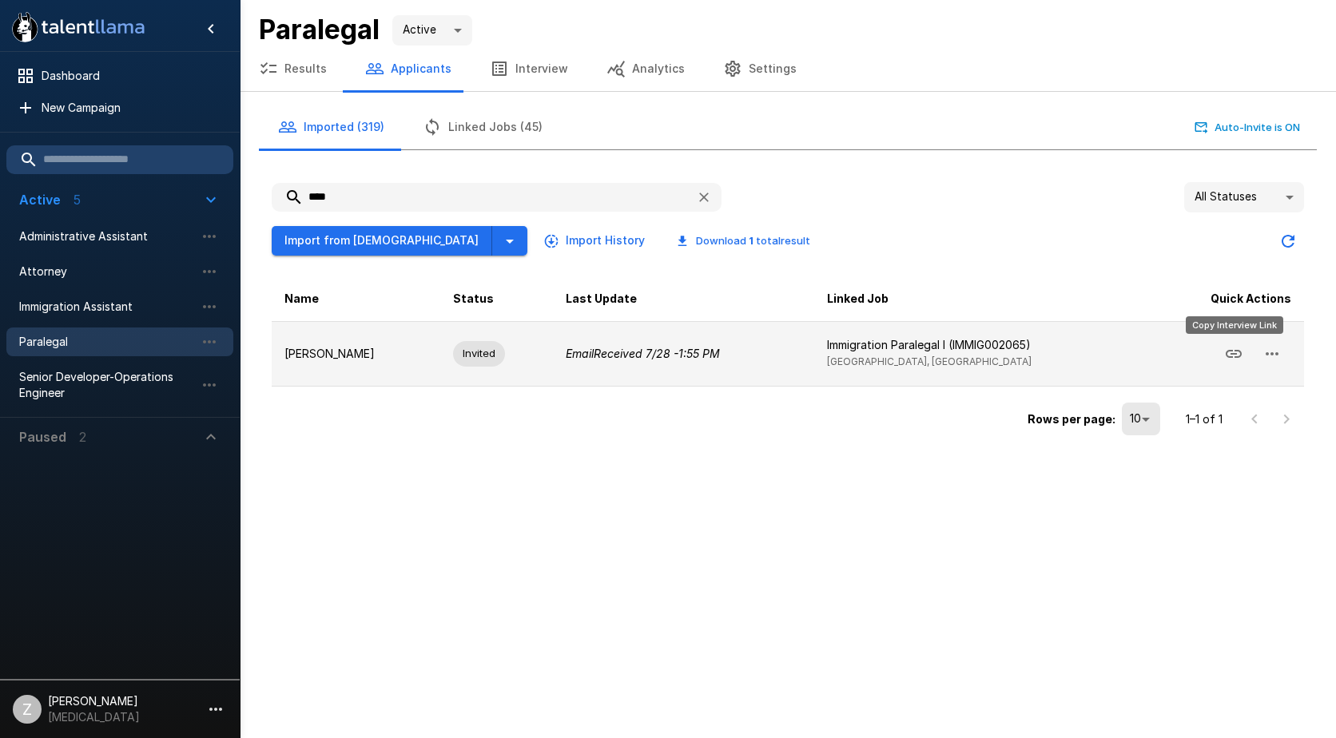
click at [1227, 356] on icon "Copy Interview Link" at bounding box center [1234, 354] width 16 height 8
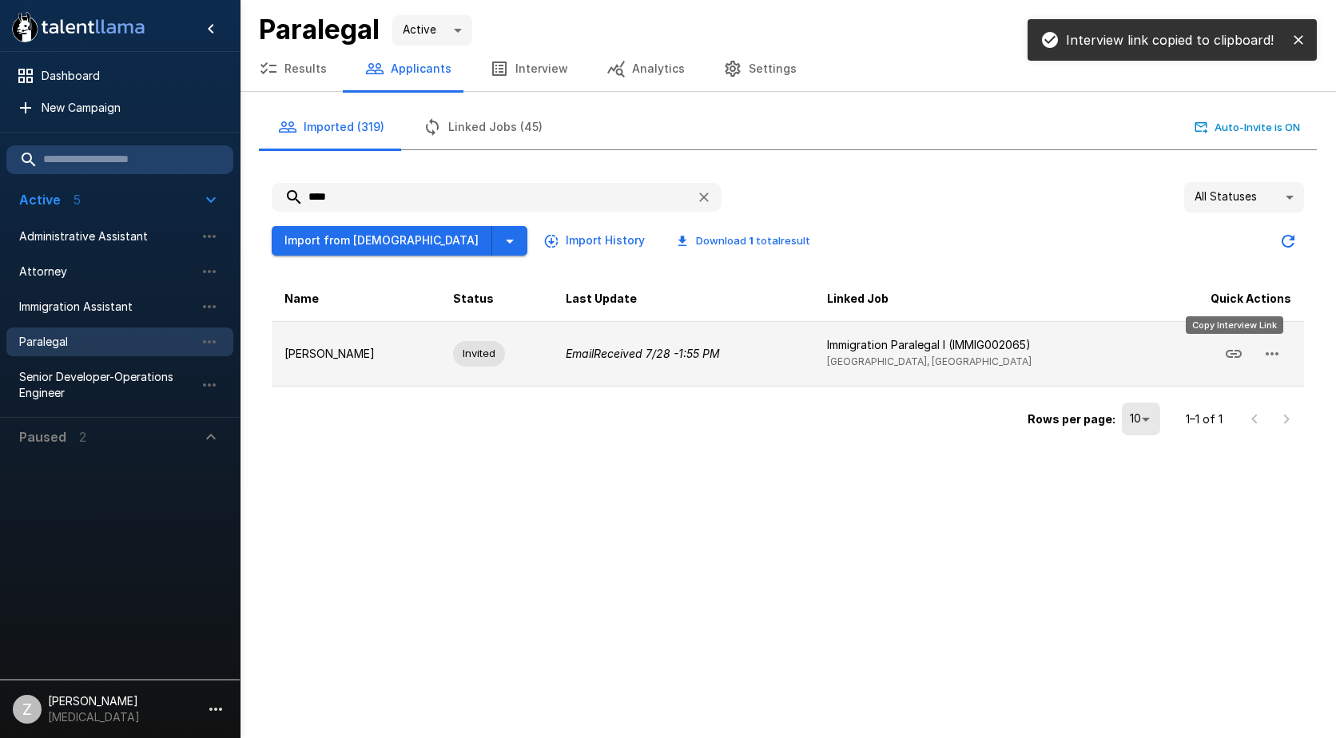
click at [1219, 353] on button "Copy Interview Link" at bounding box center [1234, 354] width 38 height 38
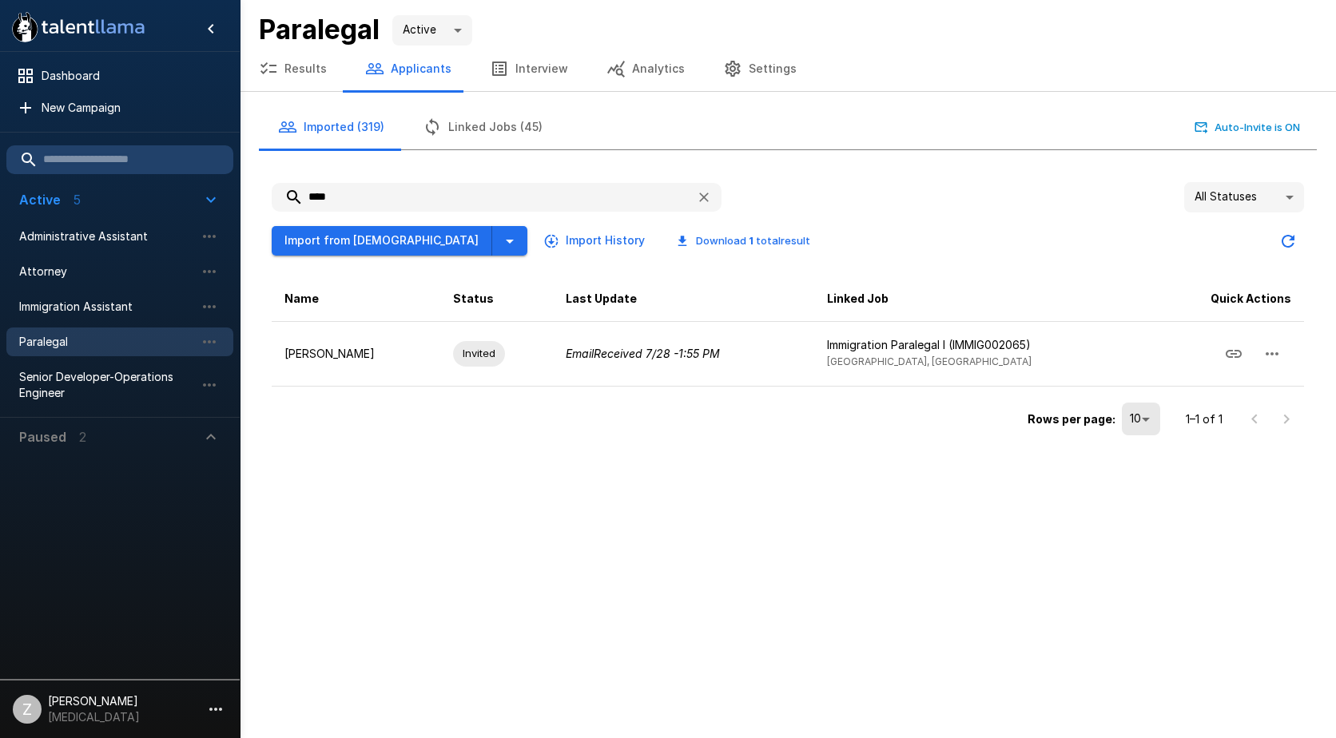
drag, startPoint x: 365, startPoint y: 204, endPoint x: 314, endPoint y: 203, distance: 51.1
click at [314, 203] on input "****" at bounding box center [478, 197] width 412 height 29
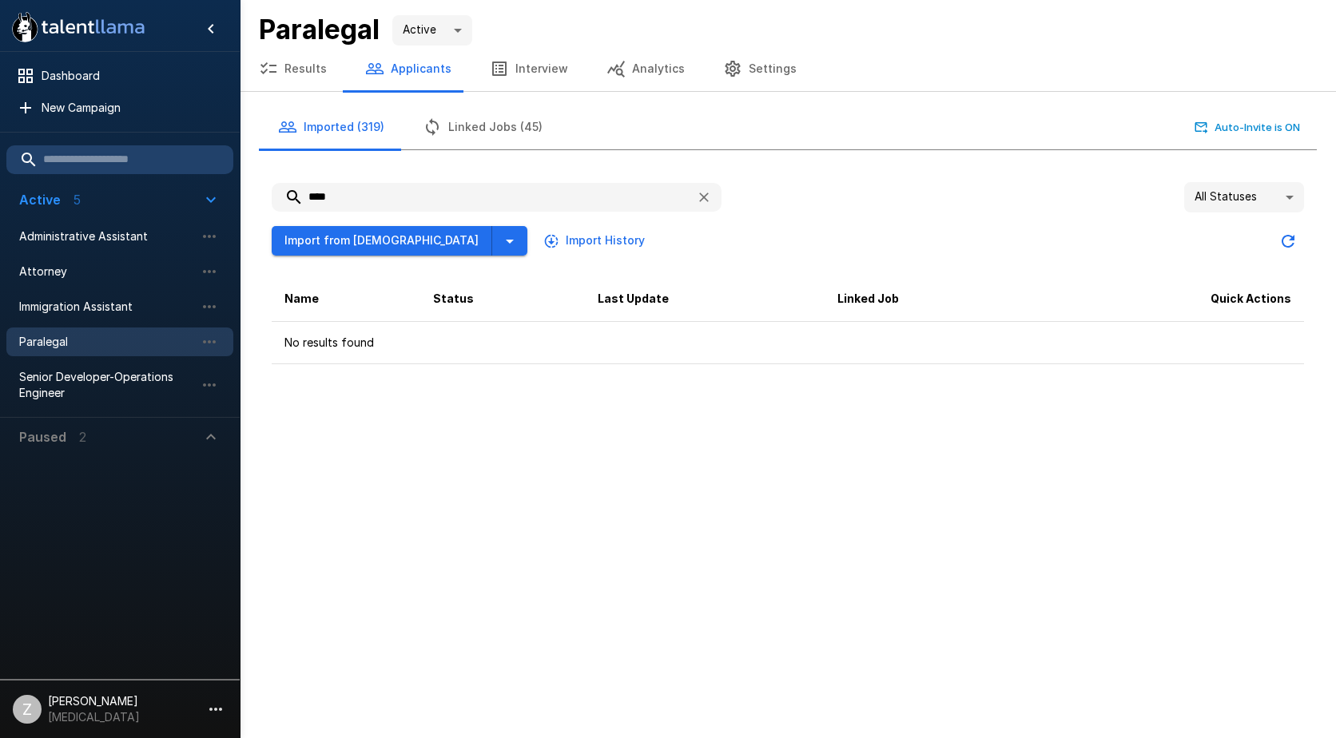
drag, startPoint x: 341, startPoint y: 193, endPoint x: 309, endPoint y: 194, distance: 32.0
click at [309, 194] on input "****" at bounding box center [478, 197] width 412 height 29
type input "*"
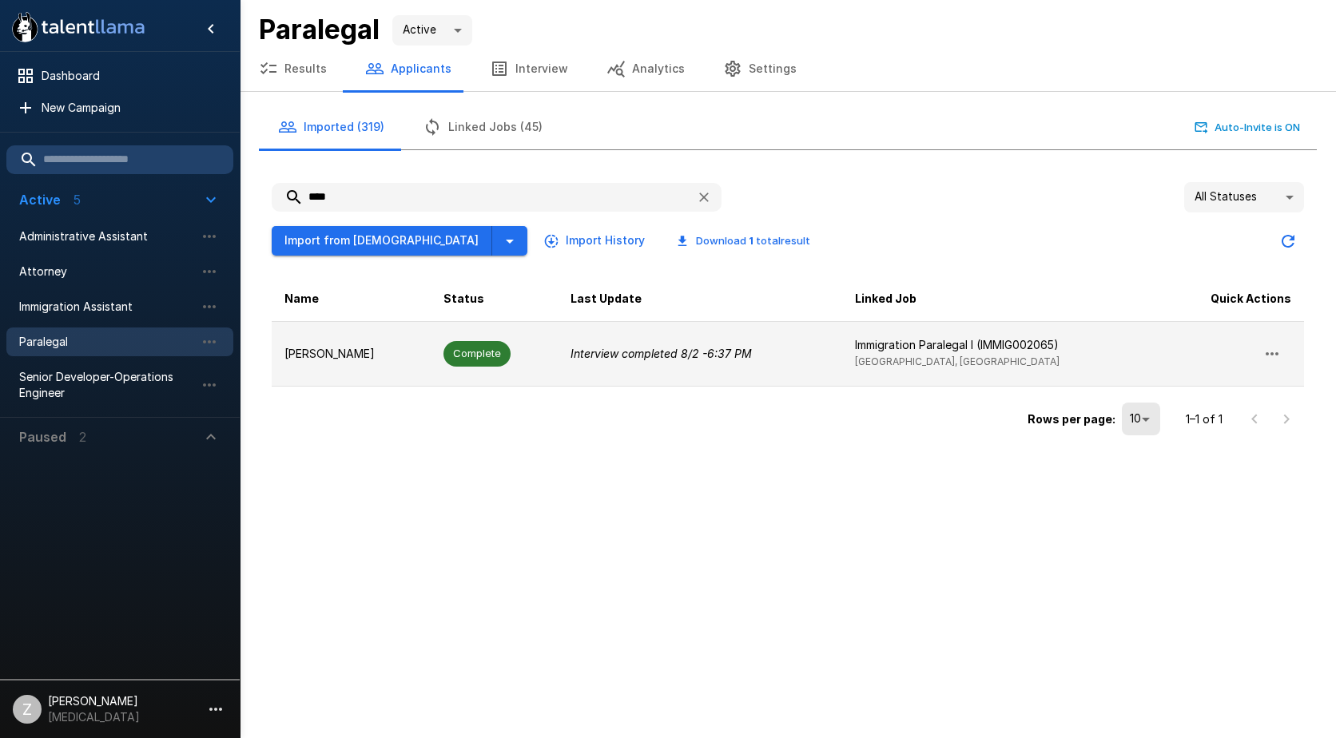
type input "****"
click at [535, 346] on td "Complete" at bounding box center [494, 353] width 127 height 65
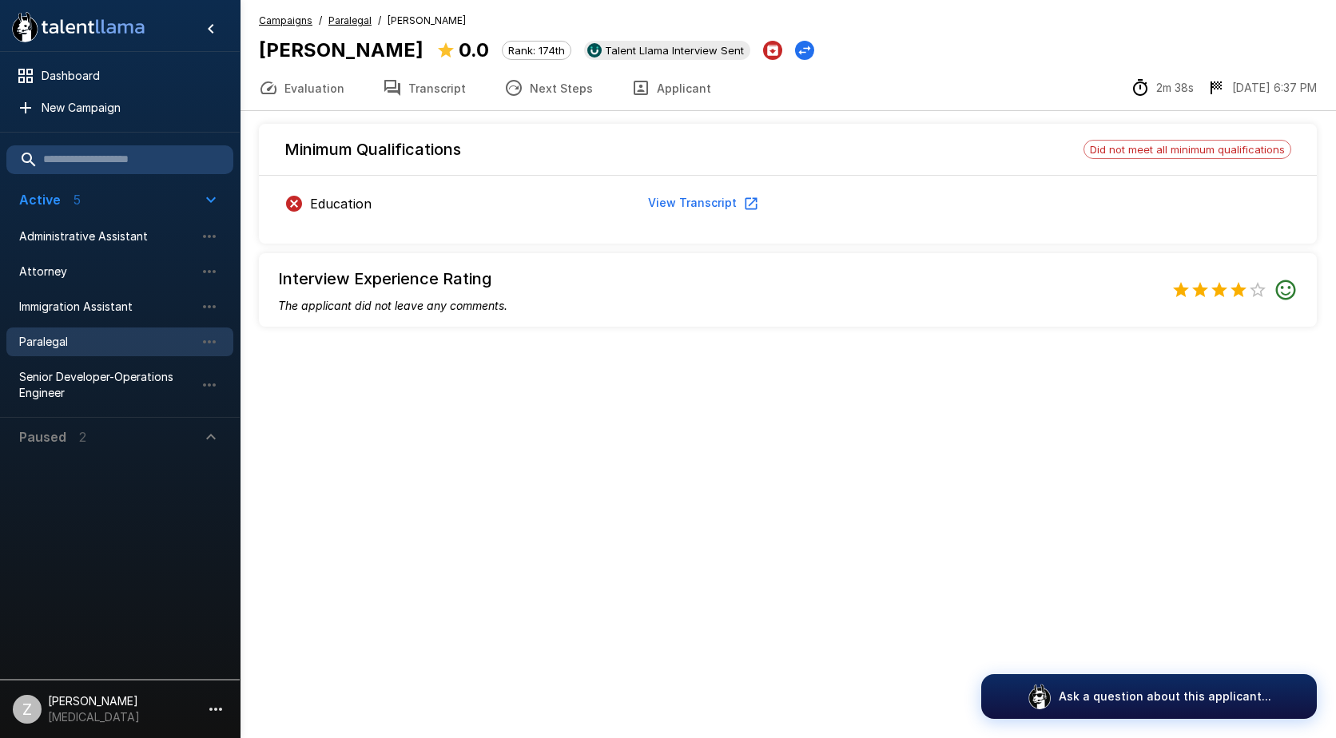
click at [680, 205] on button "View Transcript" at bounding box center [702, 204] width 121 height 30
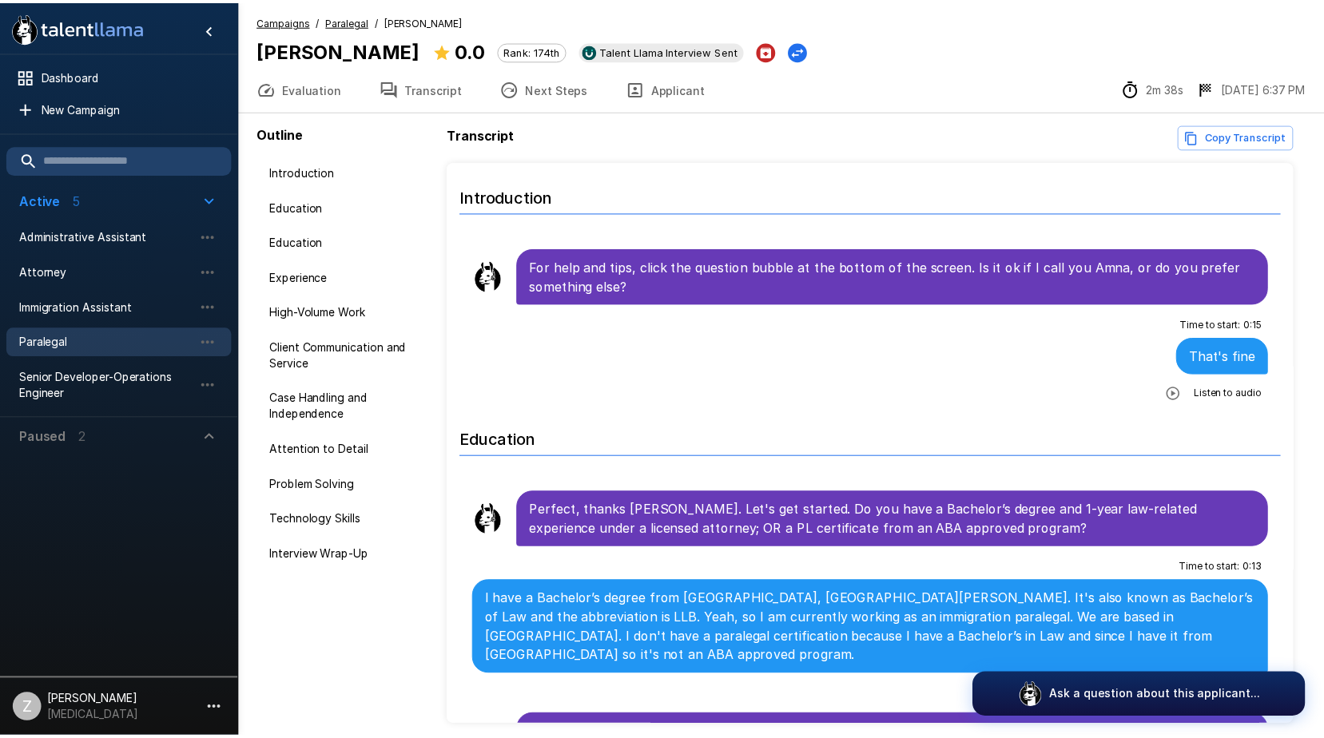
scroll to position [65, 0]
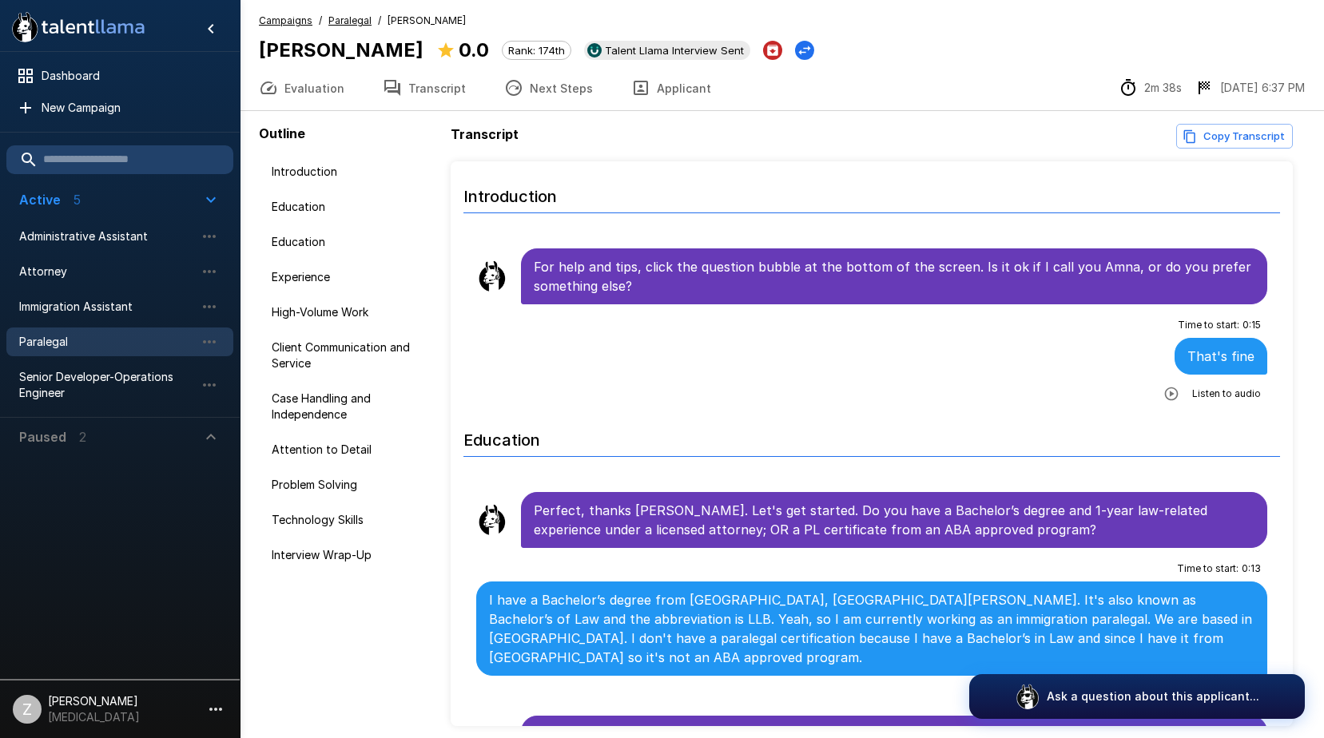
click at [436, 83] on button "Transcript" at bounding box center [424, 88] width 121 height 45
click at [338, 97] on button "Evaluation" at bounding box center [302, 88] width 124 height 45
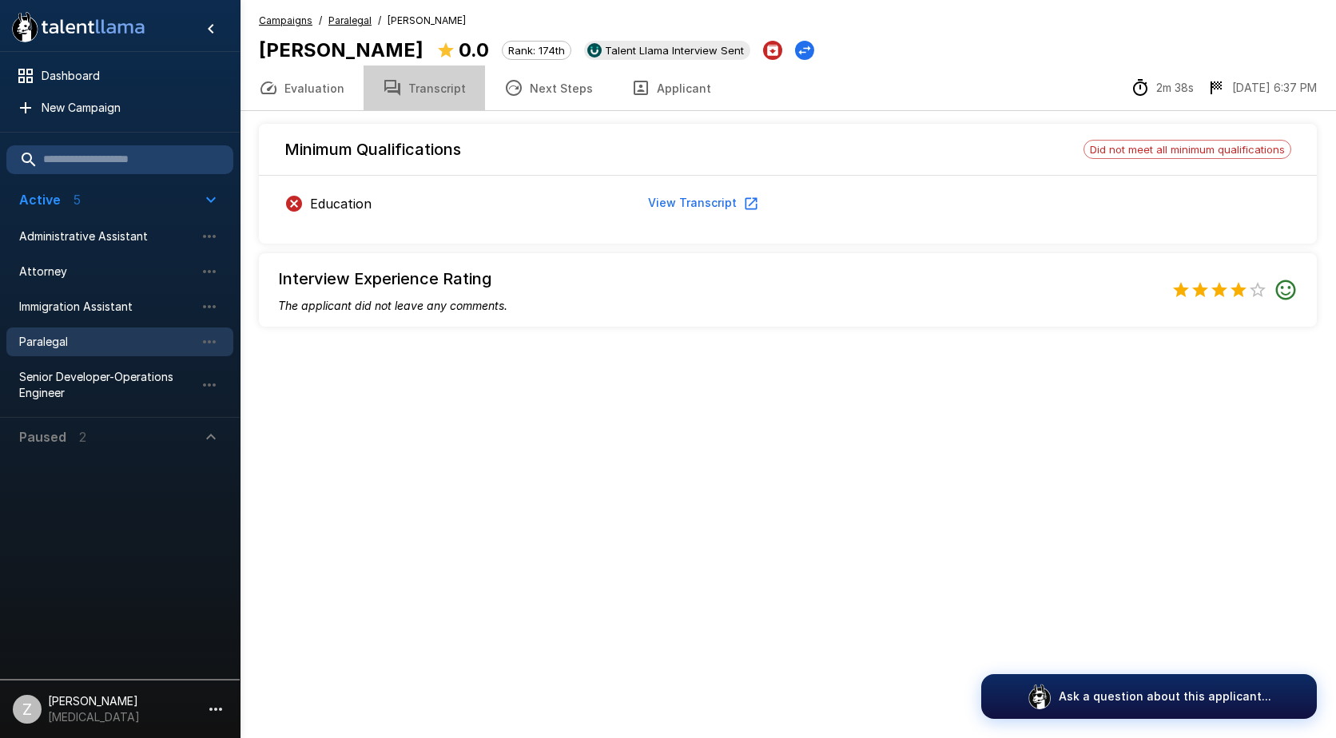
click at [443, 97] on button "Transcript" at bounding box center [424, 88] width 121 height 45
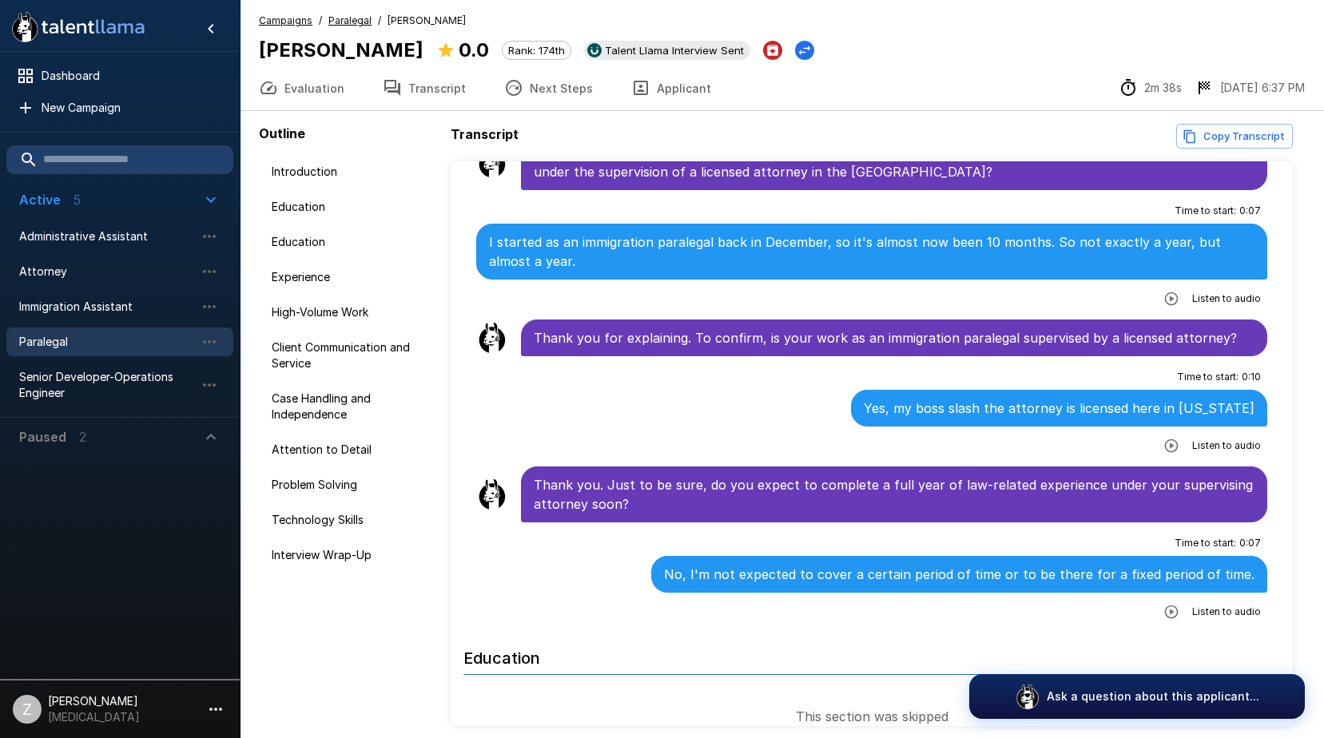
scroll to position [160, 0]
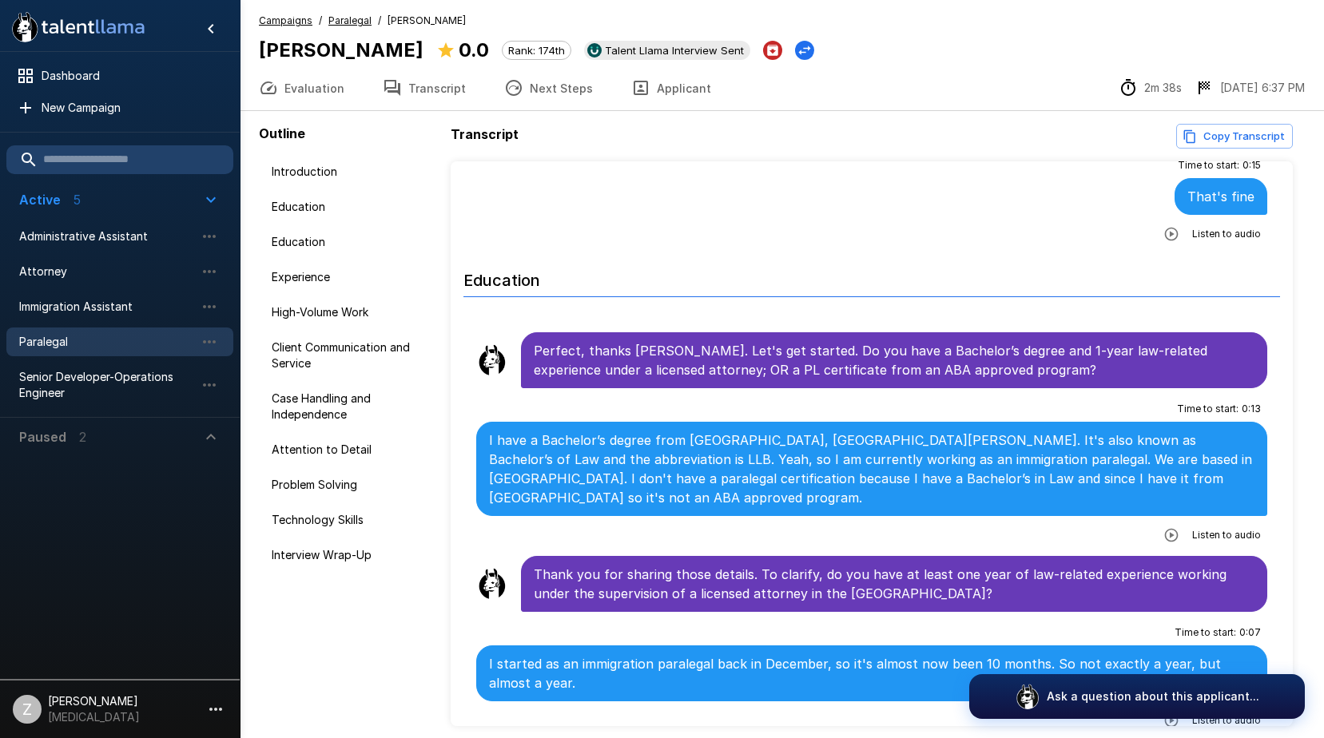
click at [1165, 229] on icon "button" at bounding box center [1172, 235] width 14 height 14
click at [1165, 527] on icon "button" at bounding box center [1171, 535] width 16 height 16
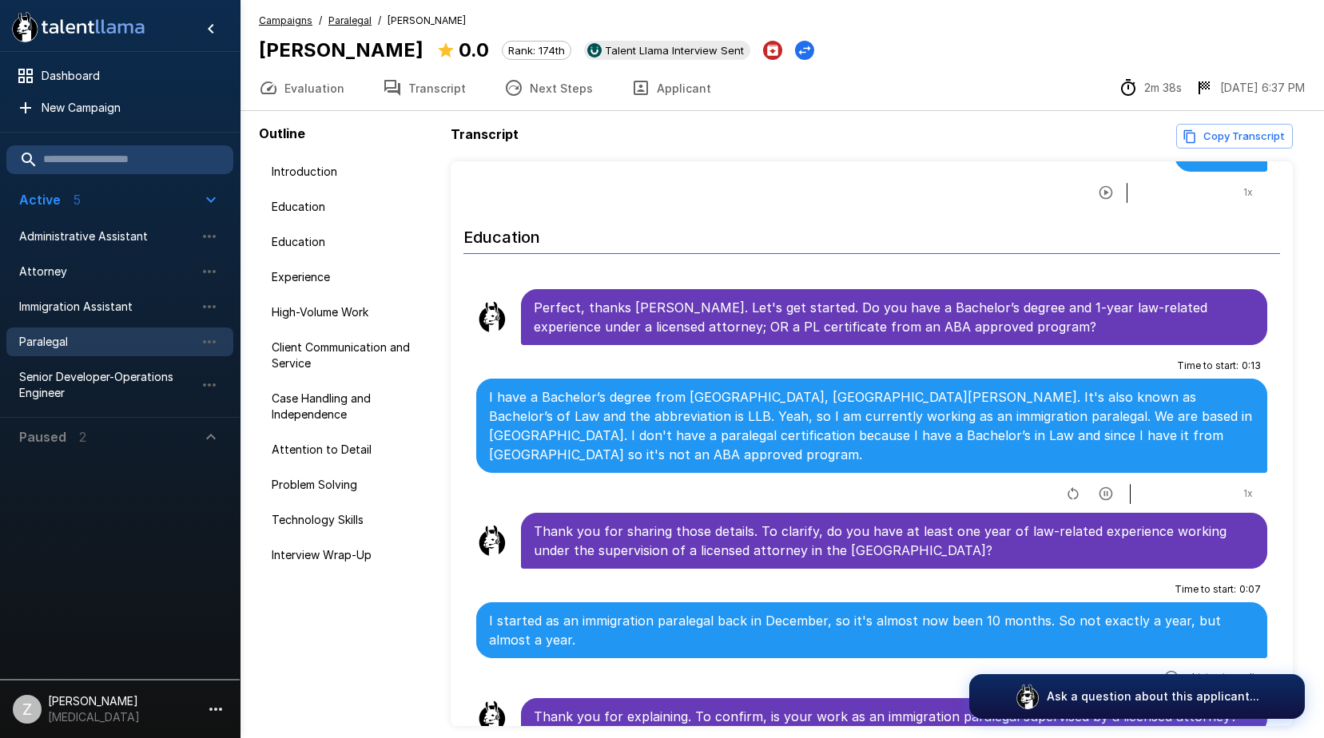
scroll to position [240, 0]
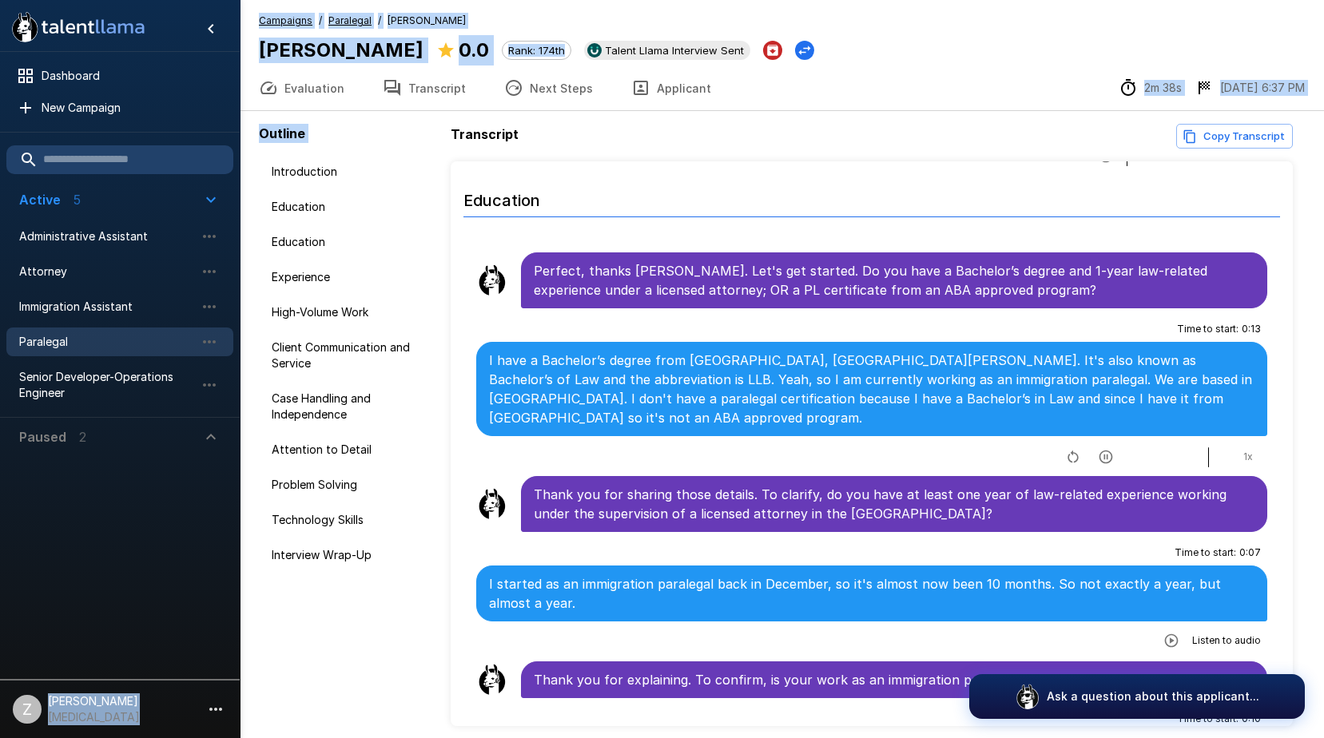
drag, startPoint x: -3, startPoint y: 373, endPoint x: -14, endPoint y: 340, distance: 35.1
click at [0, 340] on html ".st0{fill:#FFFFFF;} .st1{fill:#76a4ed;} Dashboard New Campaign Active 5 Adminis…" at bounding box center [662, 369] width 1324 height 738
click at [1164, 633] on icon "button" at bounding box center [1171, 641] width 16 height 16
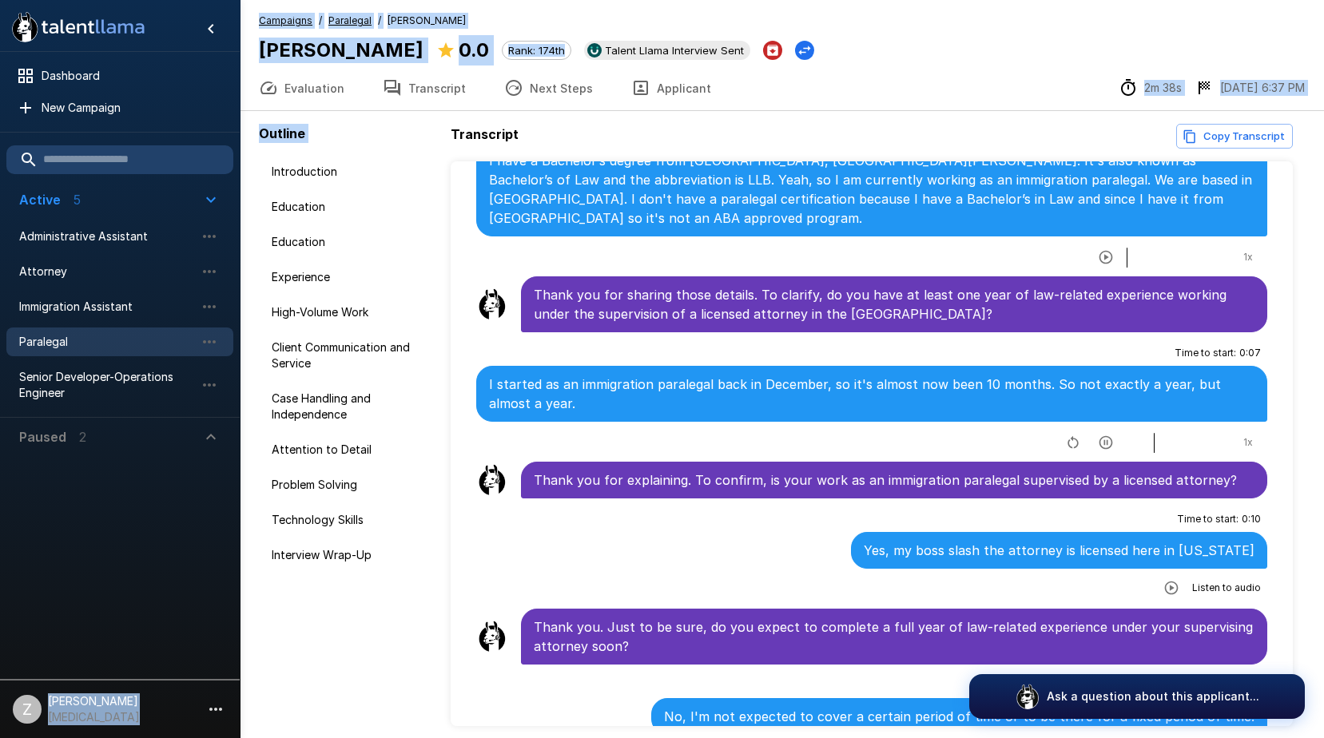
scroll to position [443, 0]
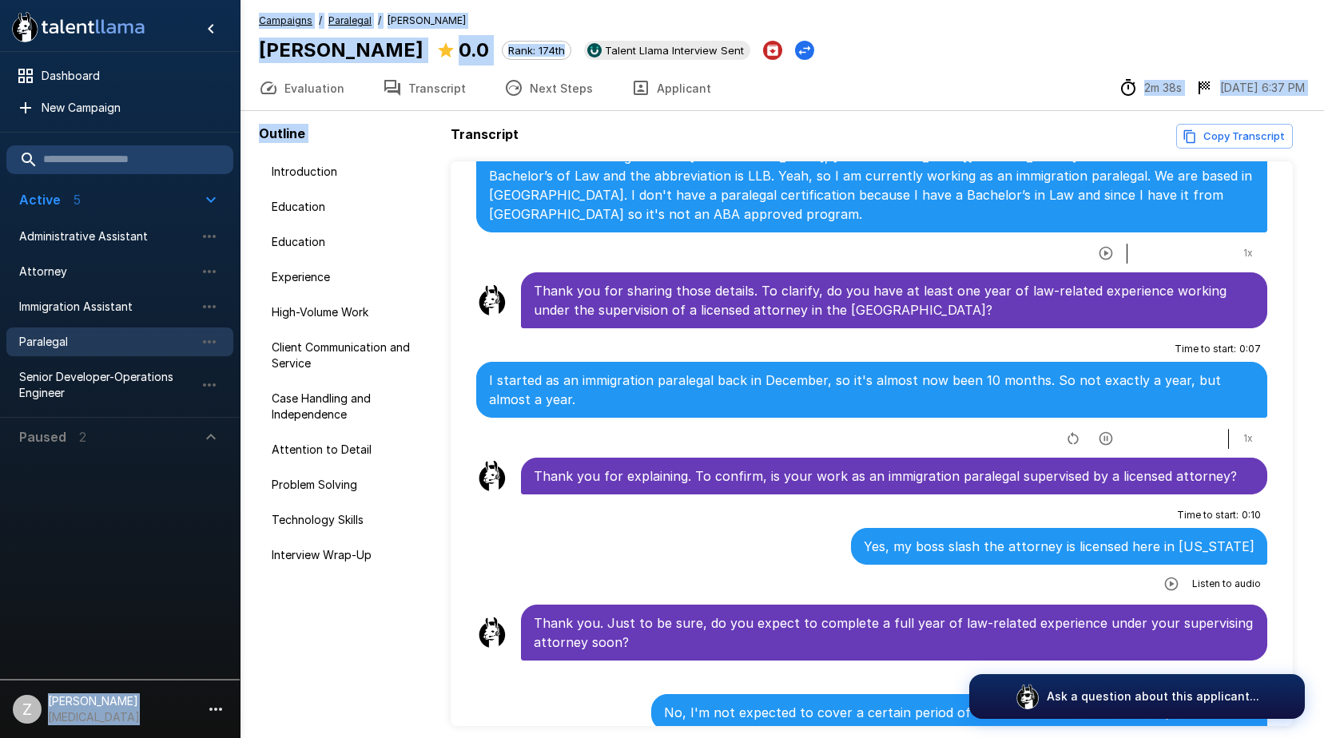
click at [1166, 576] on icon "button" at bounding box center [1171, 584] width 16 height 16
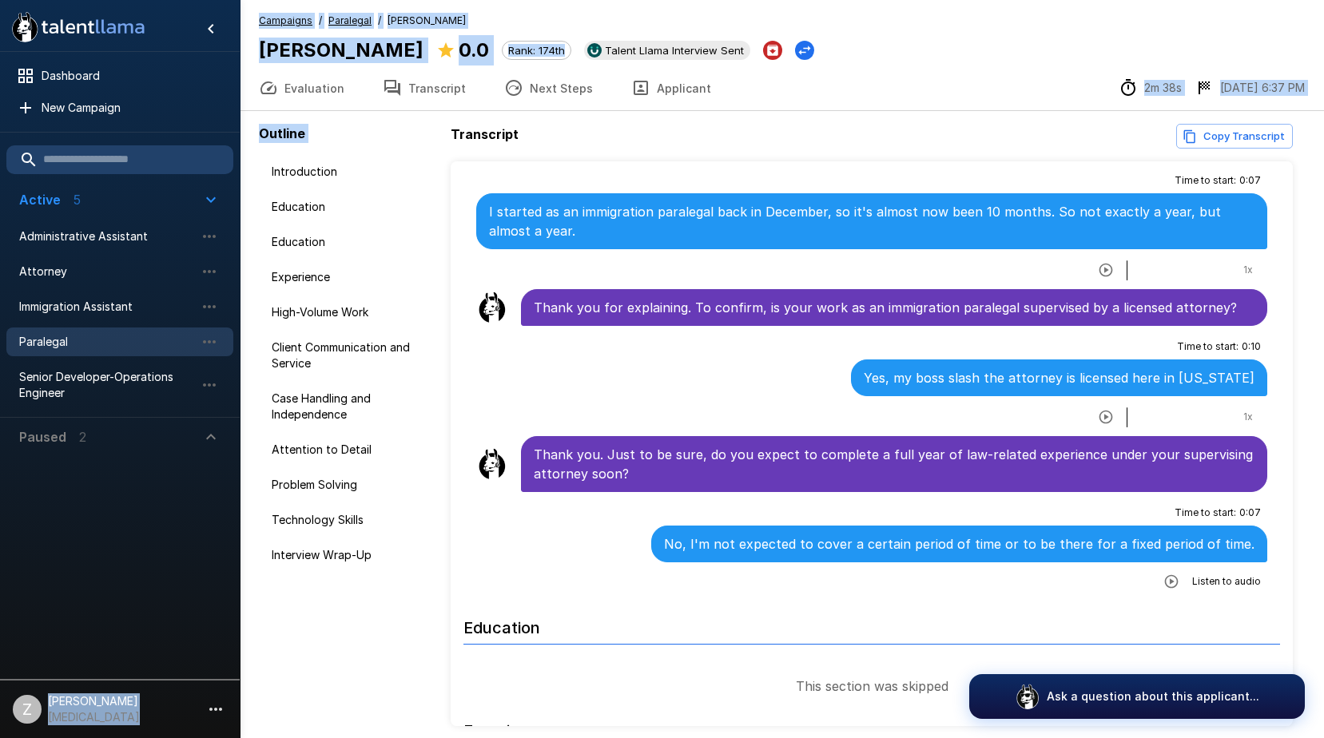
scroll to position [635, 0]
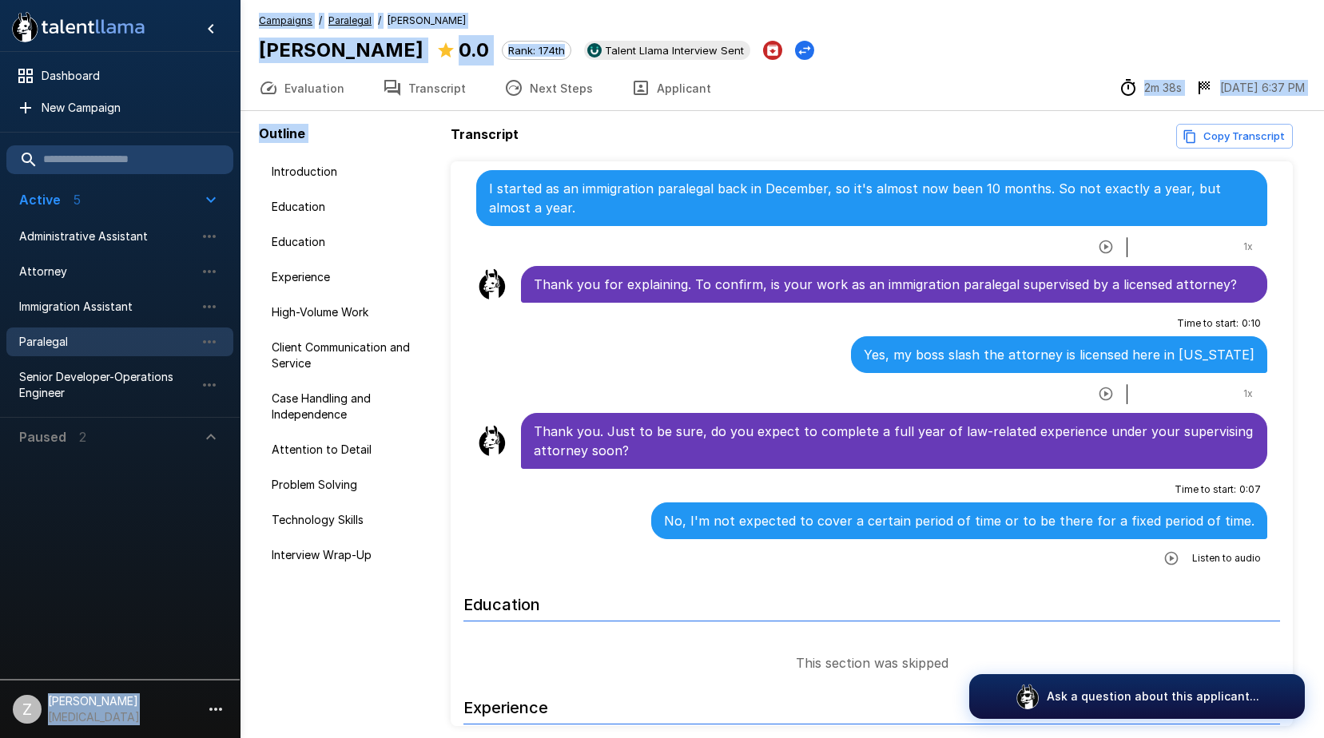
click at [1167, 552] on icon "button" at bounding box center [1172, 559] width 14 height 14
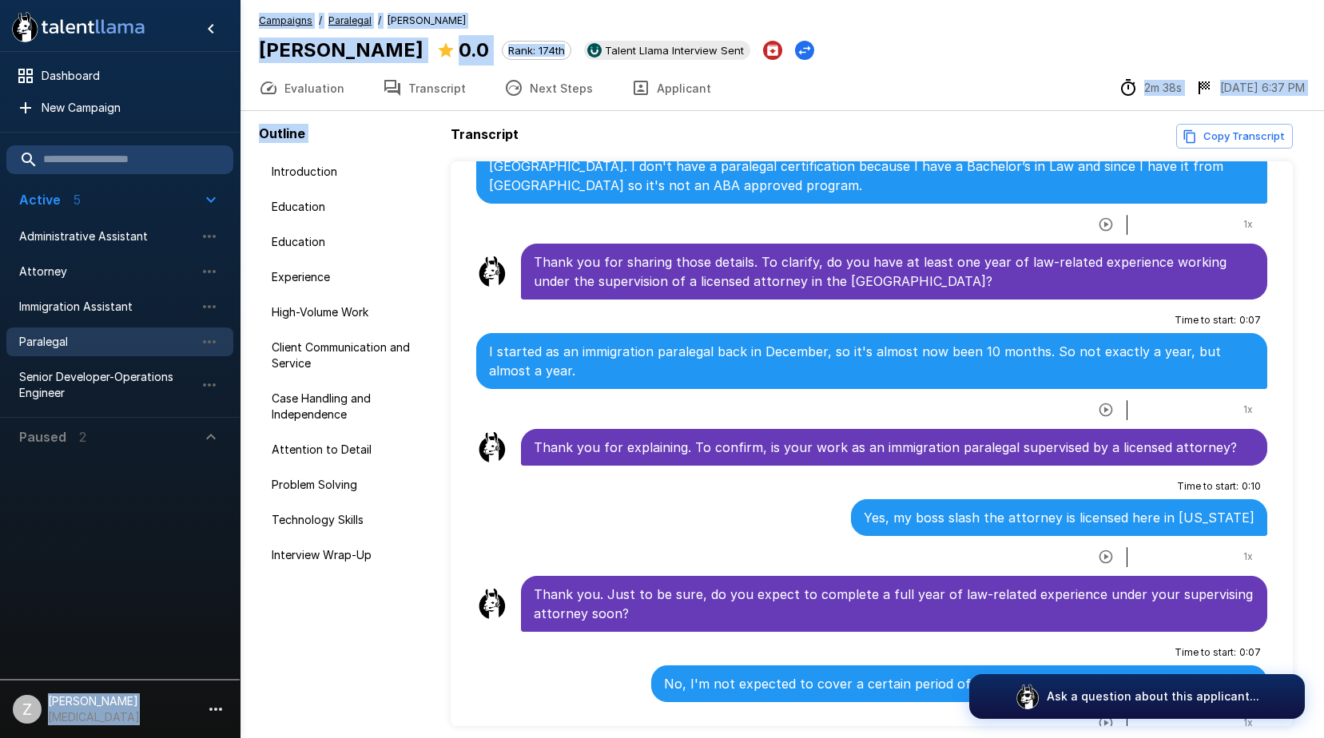
scroll to position [515, 0]
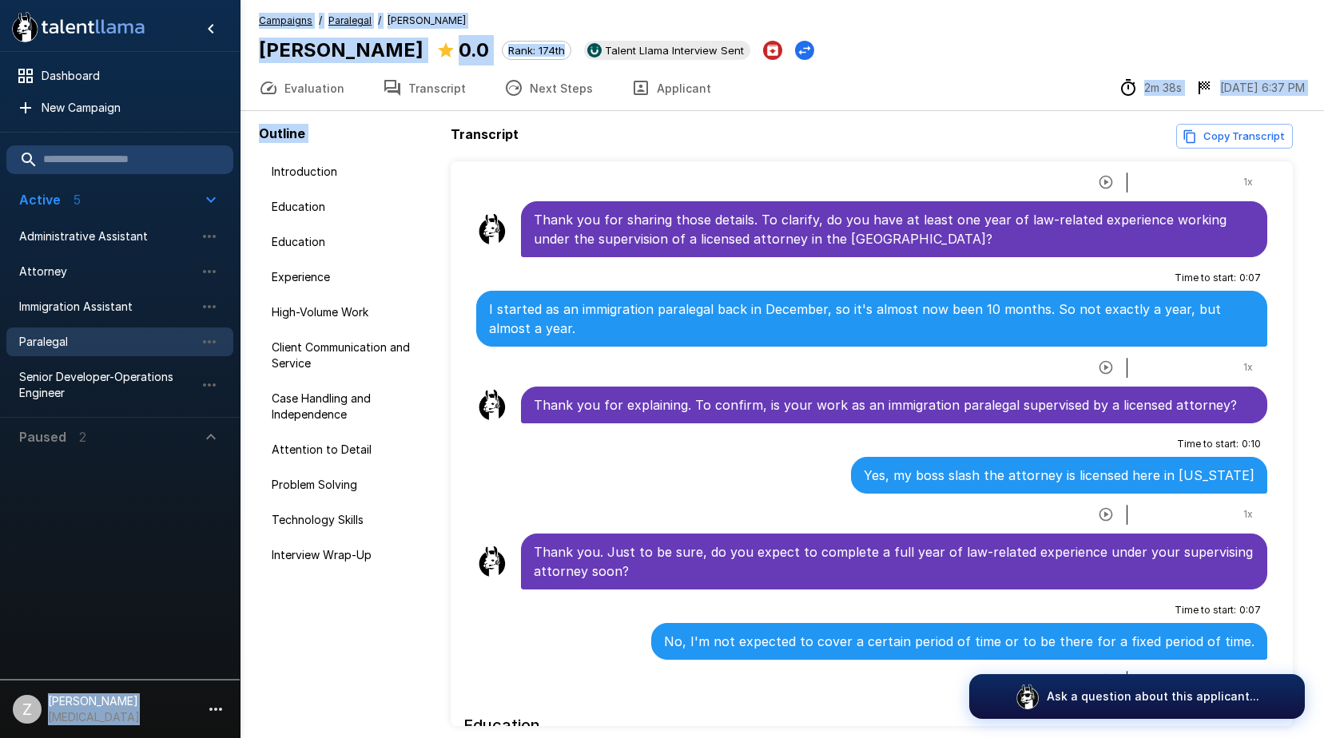
click at [529, 86] on button "Next Steps" at bounding box center [548, 88] width 127 height 45
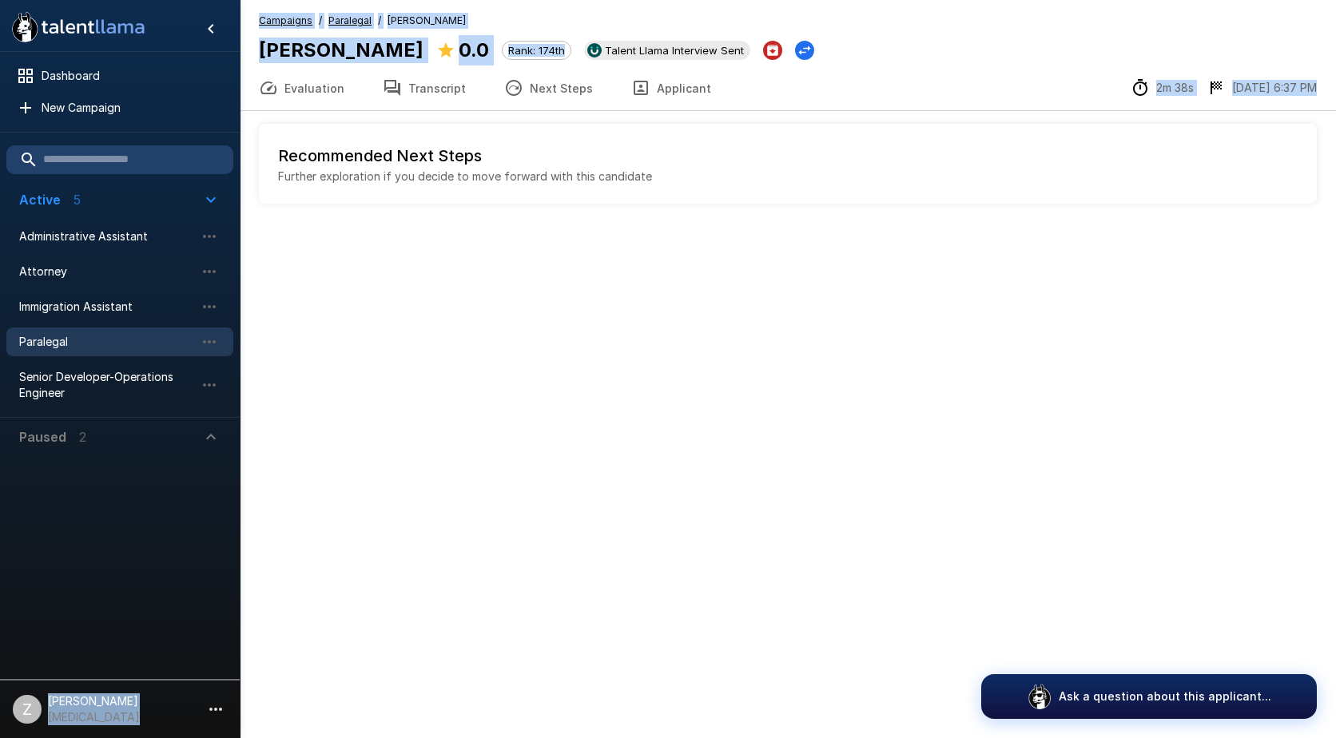
click at [424, 98] on button "Transcript" at bounding box center [424, 88] width 121 height 45
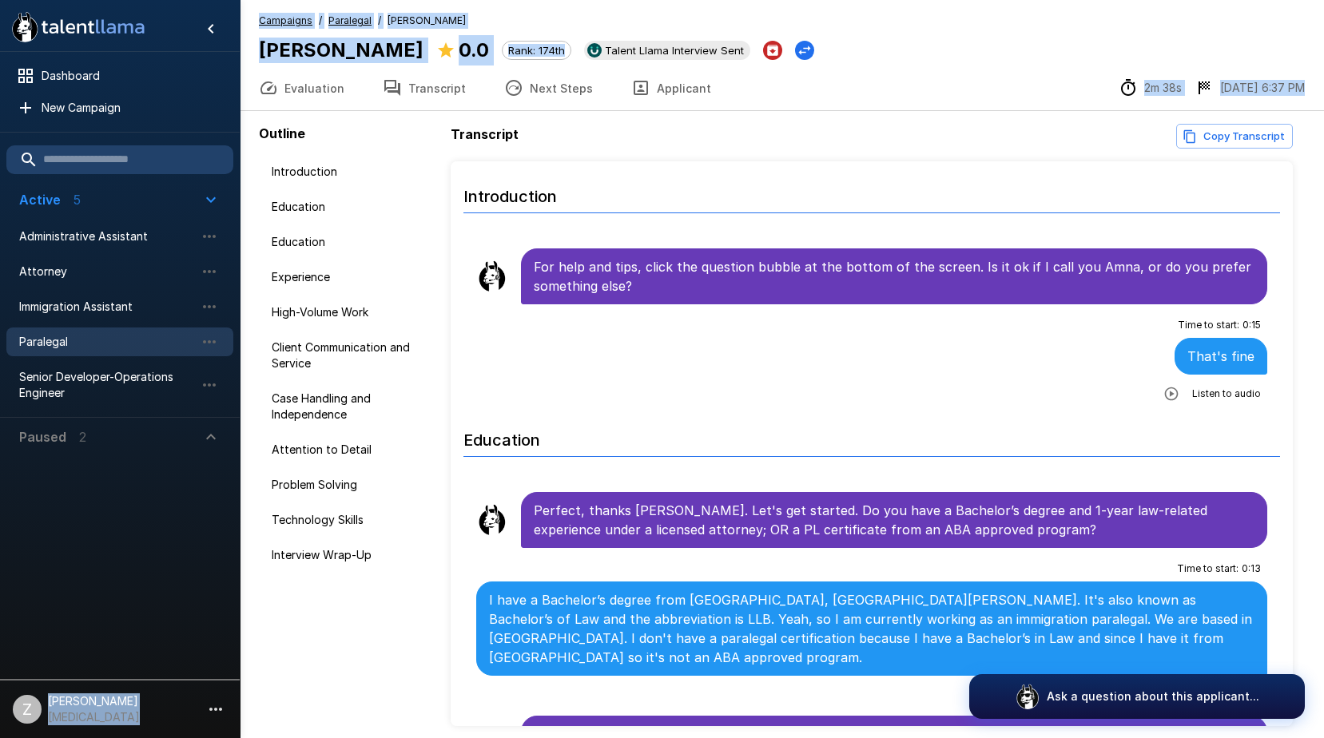
click at [332, 96] on button "Evaluation" at bounding box center [302, 88] width 124 height 45
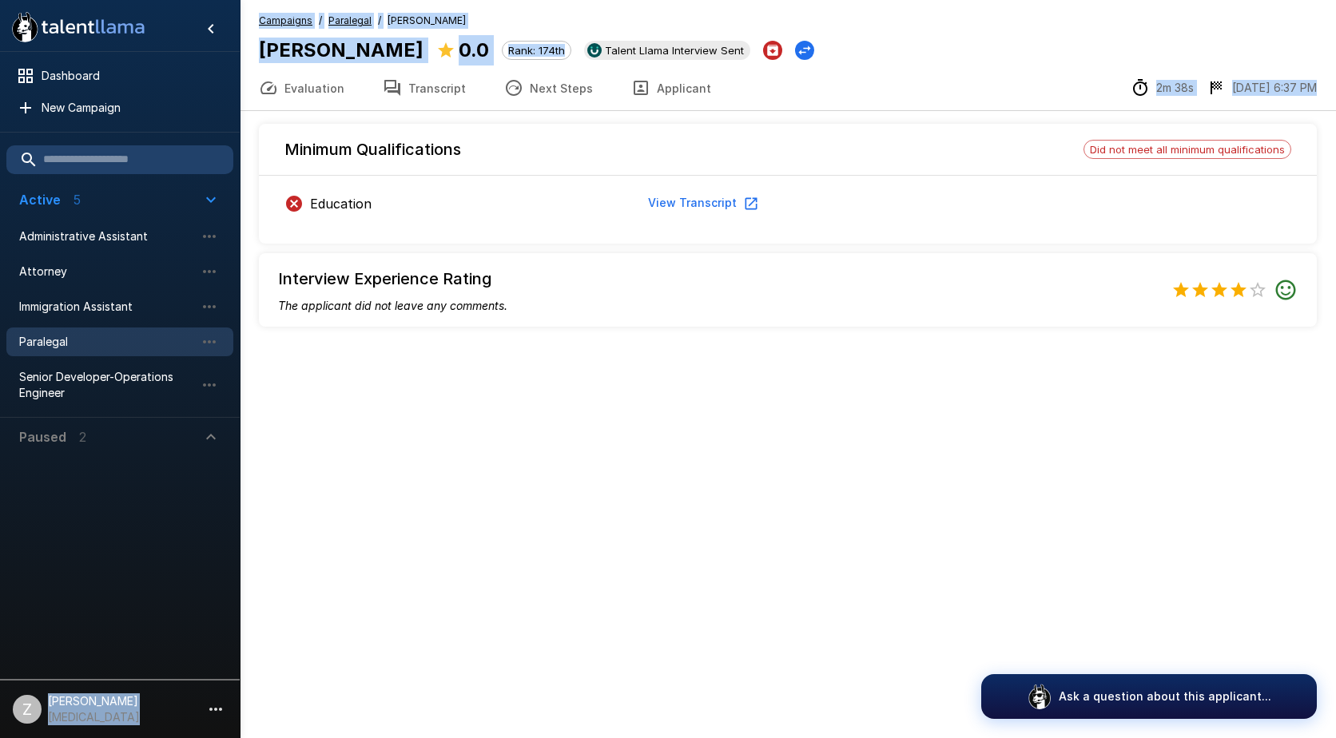
click at [402, 95] on button "Transcript" at bounding box center [424, 88] width 121 height 45
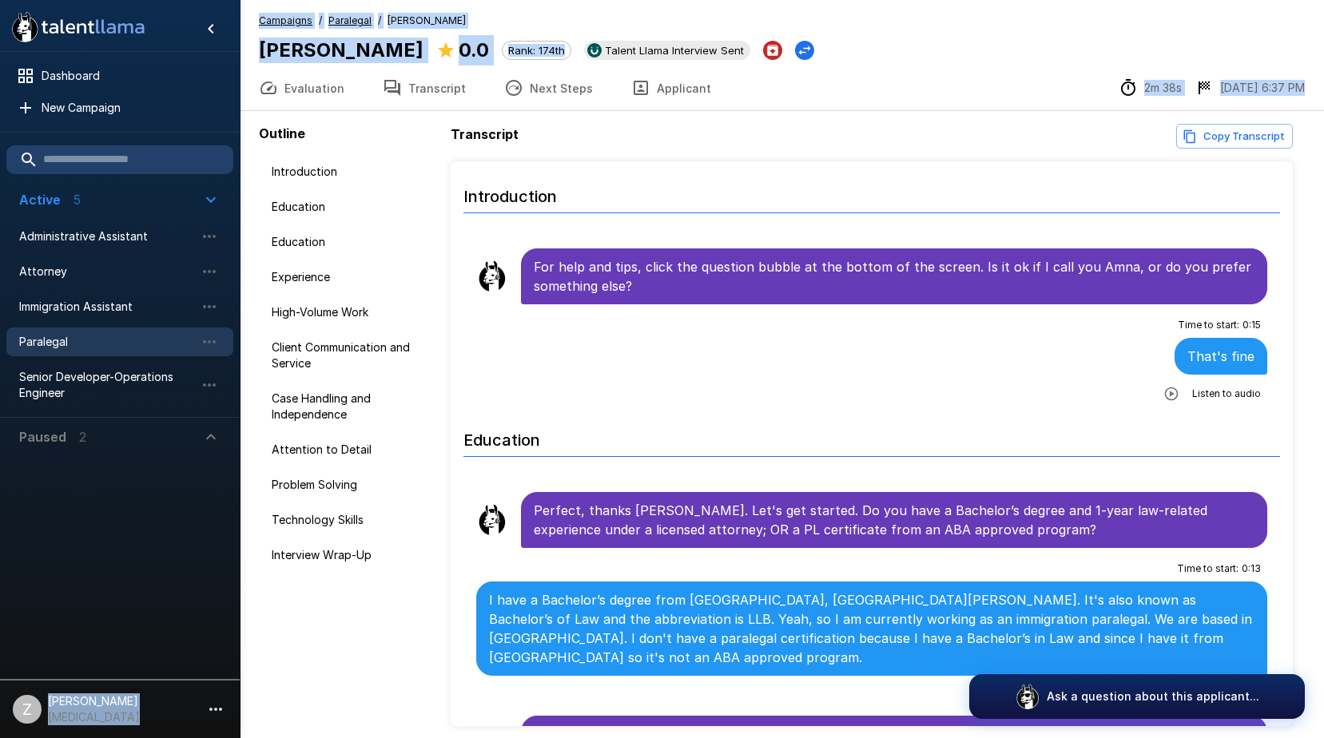
click at [507, 97] on icon "button" at bounding box center [513, 87] width 19 height 19
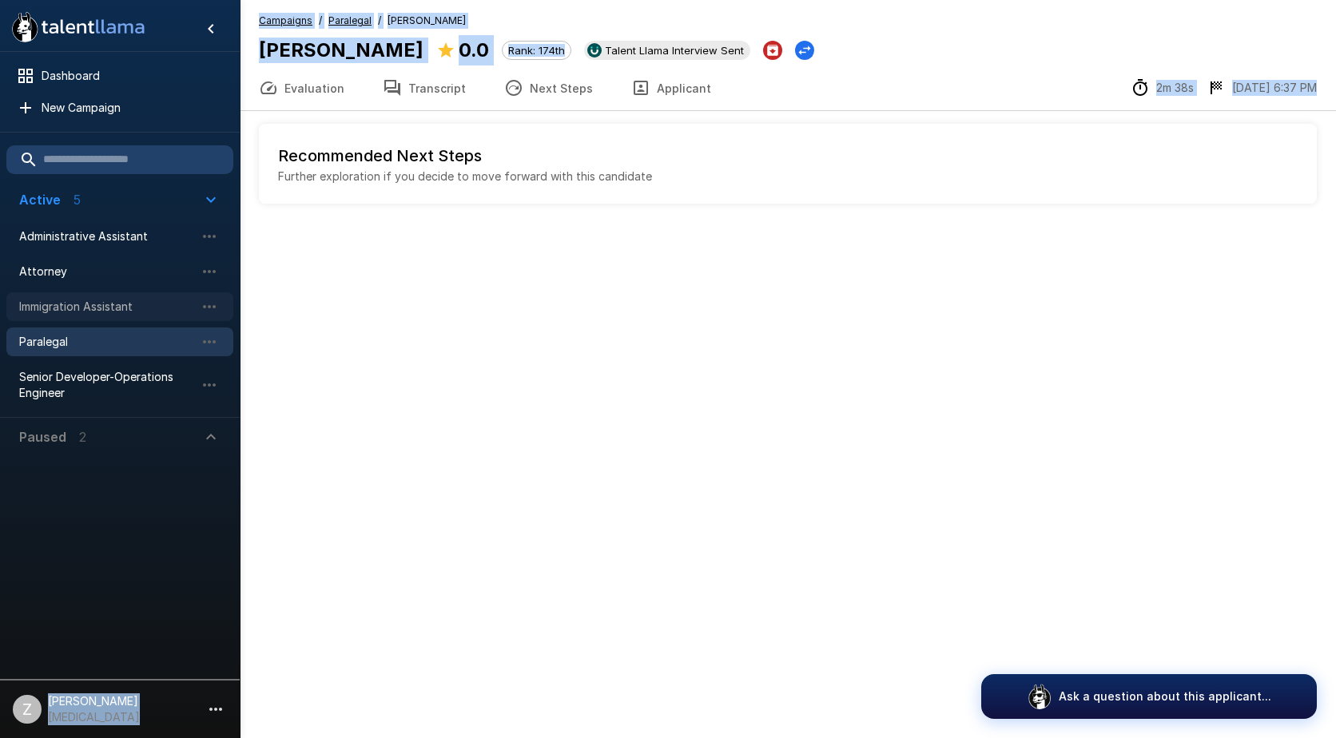
click at [106, 304] on span "Immigration Assistant" at bounding box center [107, 307] width 176 height 16
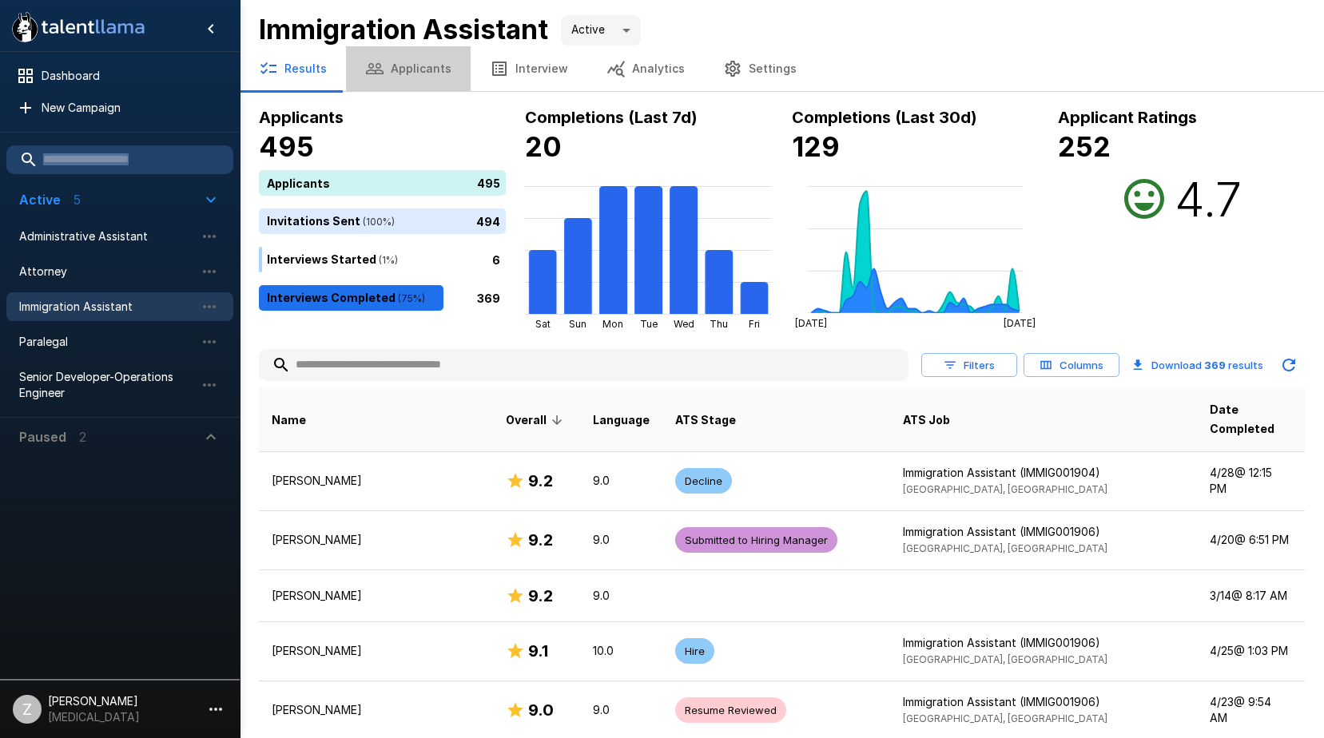
click at [431, 70] on button "Applicants" at bounding box center [408, 68] width 125 height 45
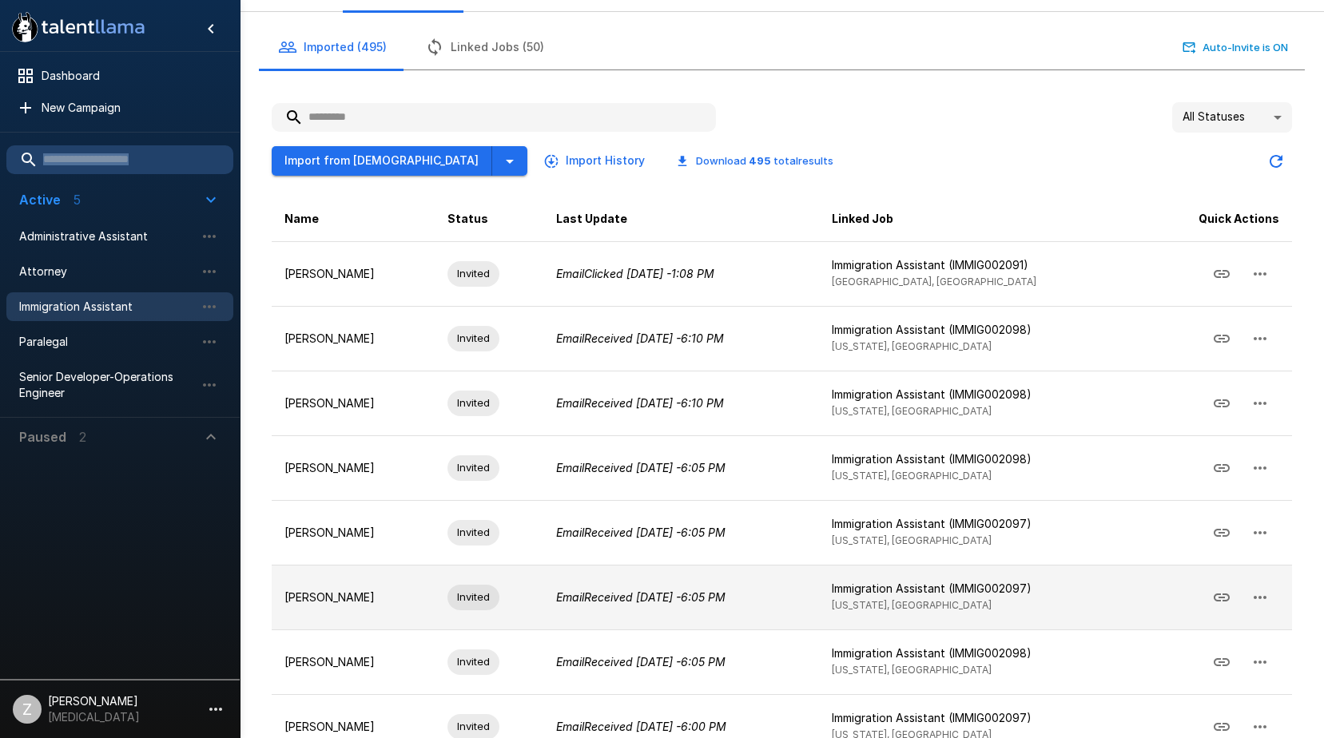
scroll to position [297, 0]
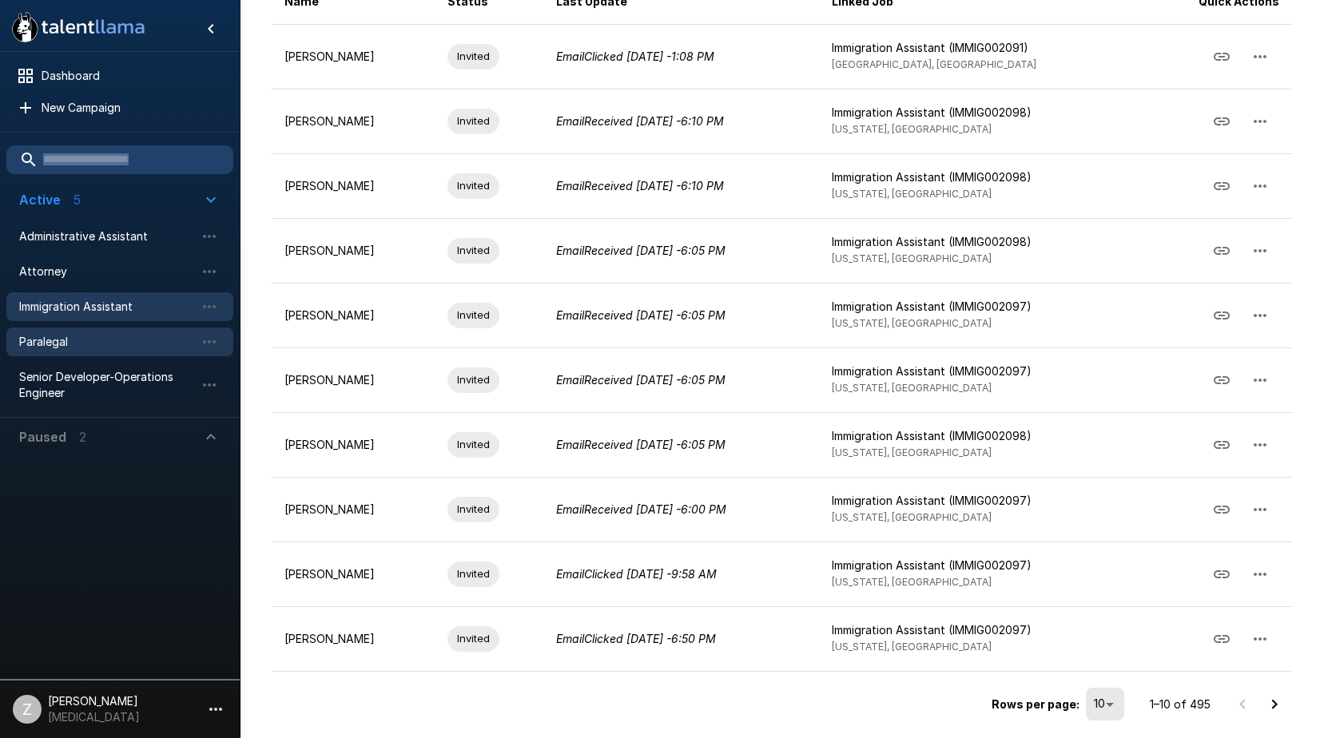
click at [110, 340] on span "Paralegal" at bounding box center [107, 342] width 176 height 16
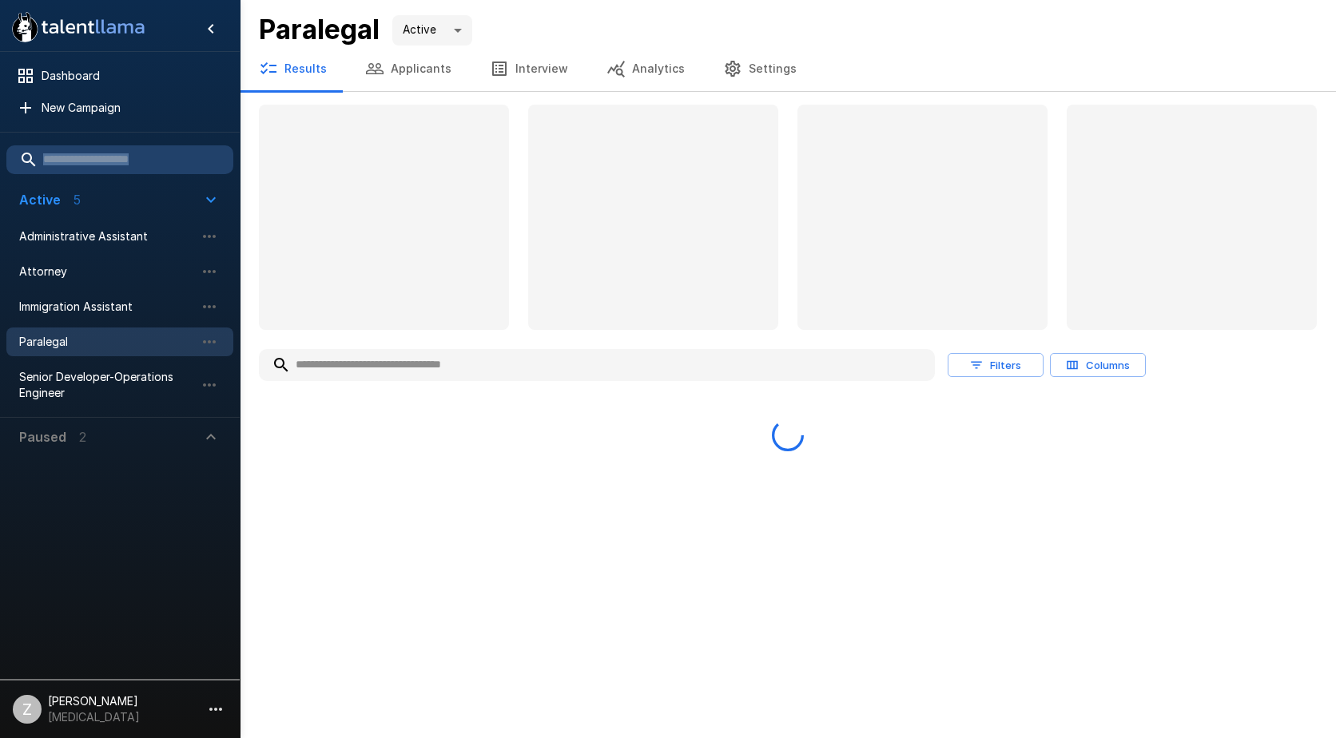
click at [390, 56] on button "Applicants" at bounding box center [408, 68] width 125 height 45
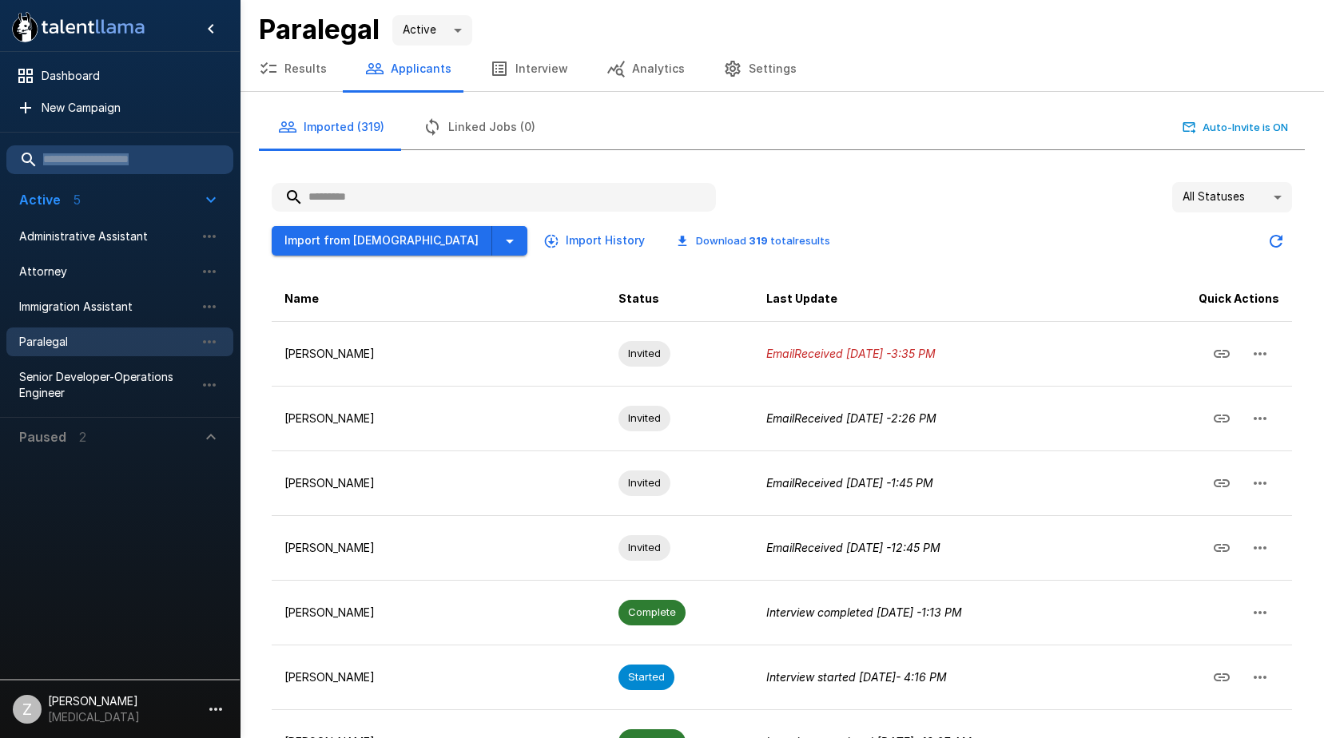
click at [428, 195] on input "text" at bounding box center [494, 197] width 444 height 29
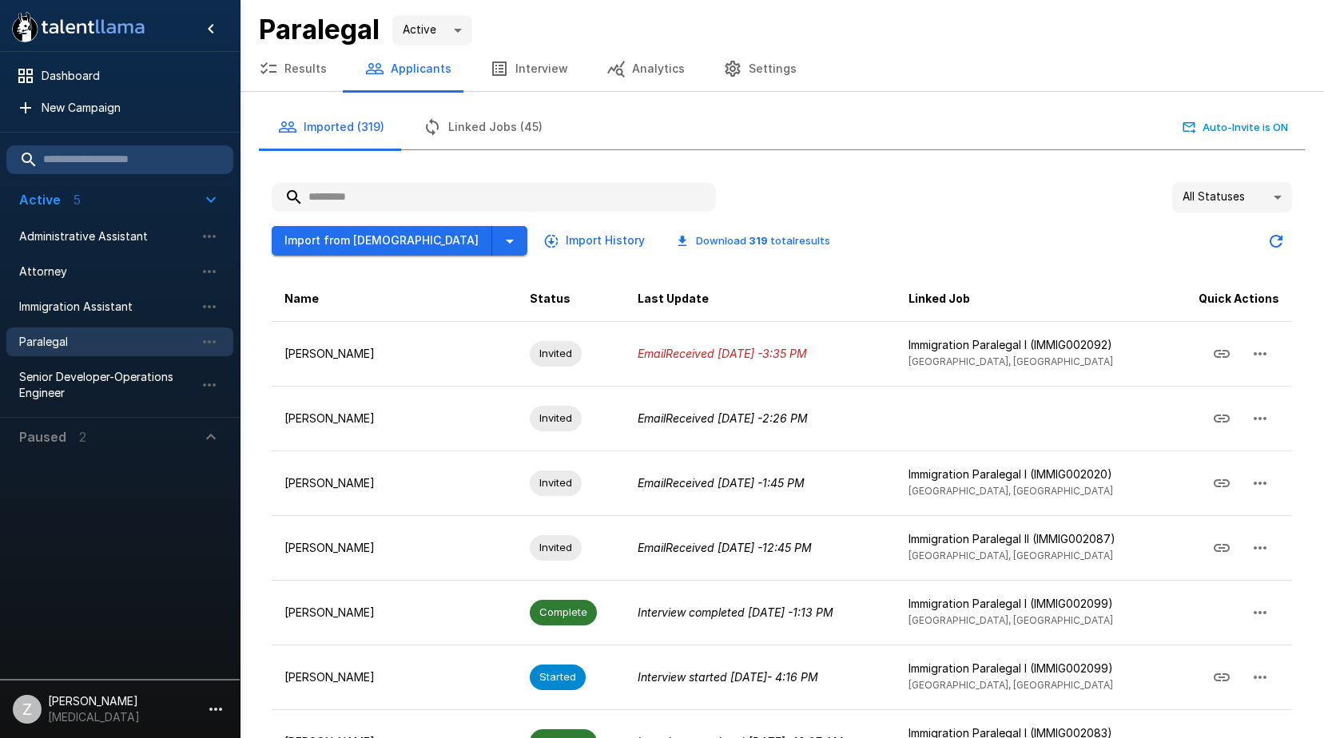
paste input "**********"
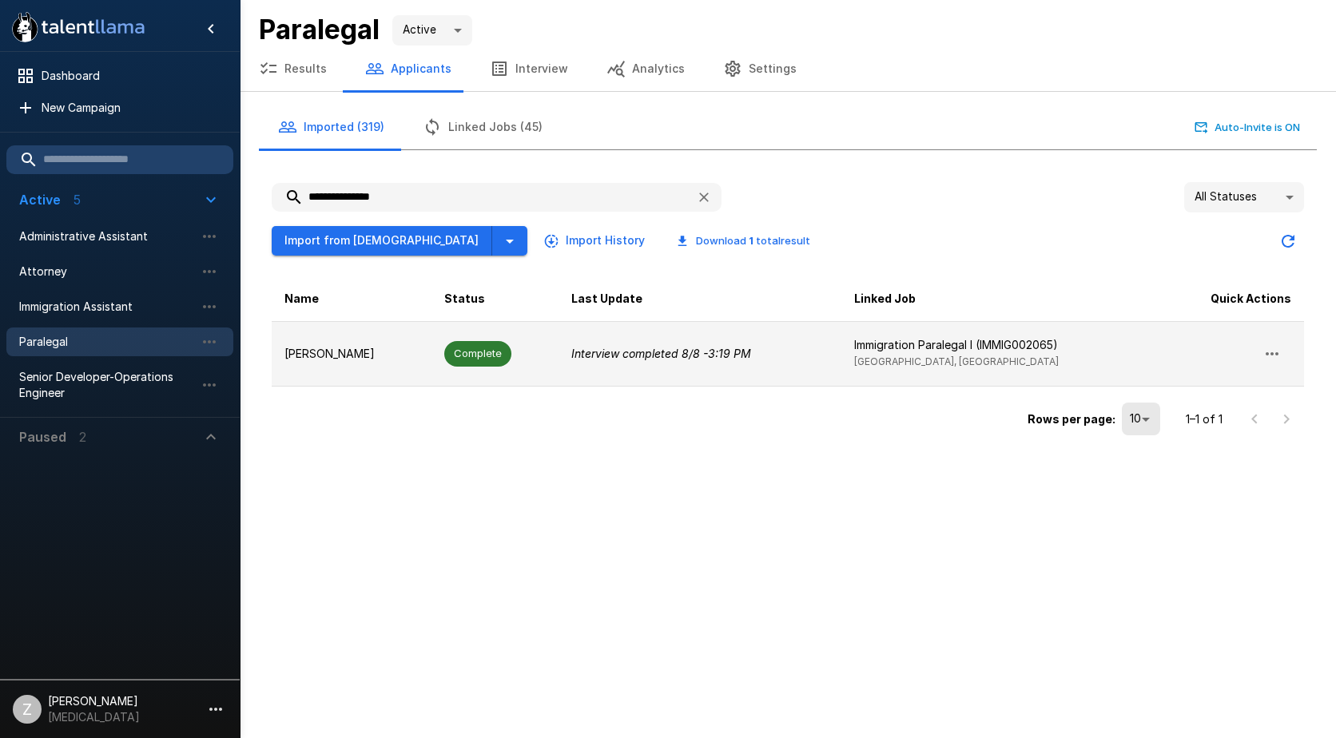
type input "**********"
click at [370, 375] on td "[PERSON_NAME]" at bounding box center [352, 353] width 160 height 65
